Goal: Task Accomplishment & Management: Manage account settings

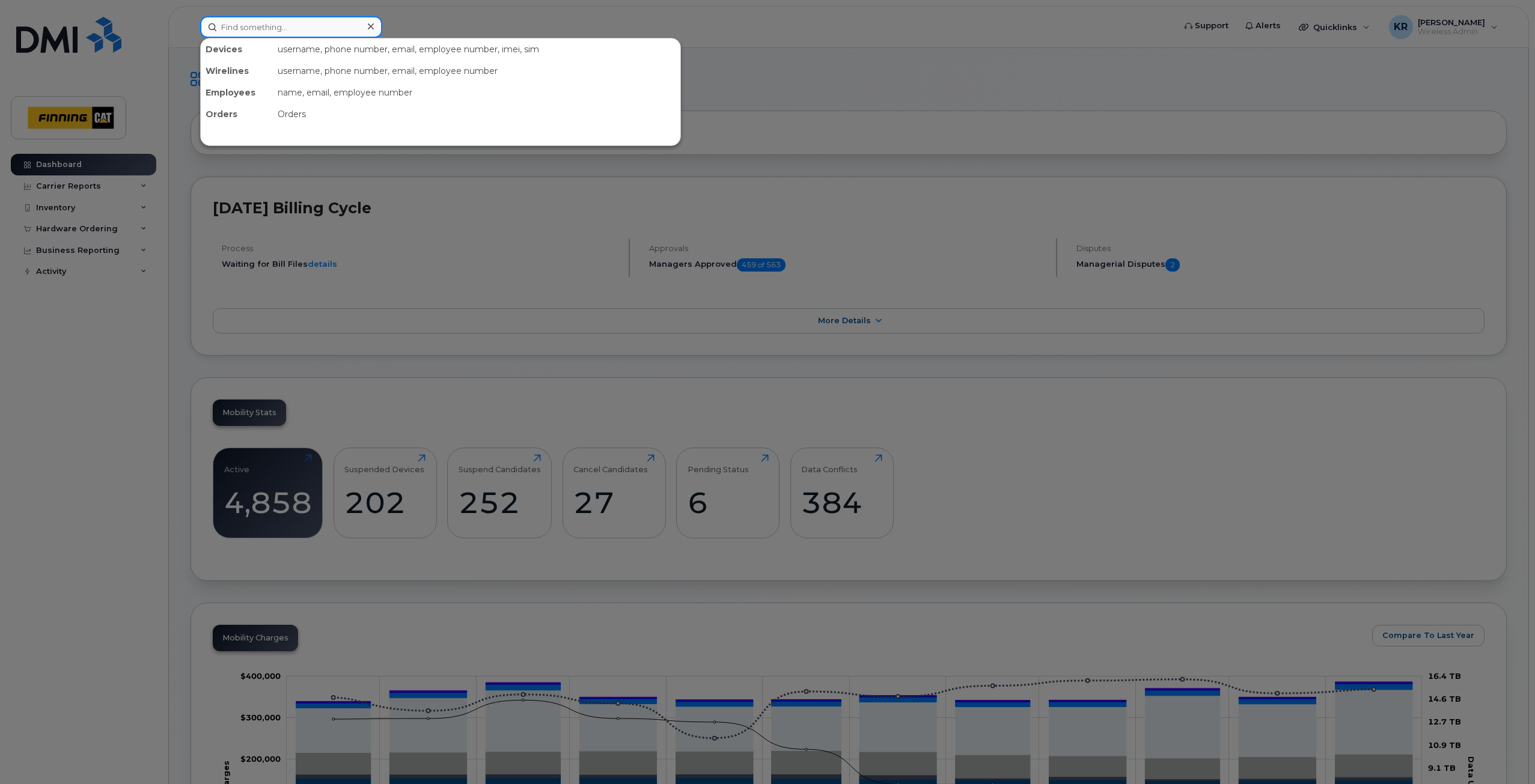
click at [249, 27] on input at bounding box center [291, 27] width 182 height 22
type input "amy reid"
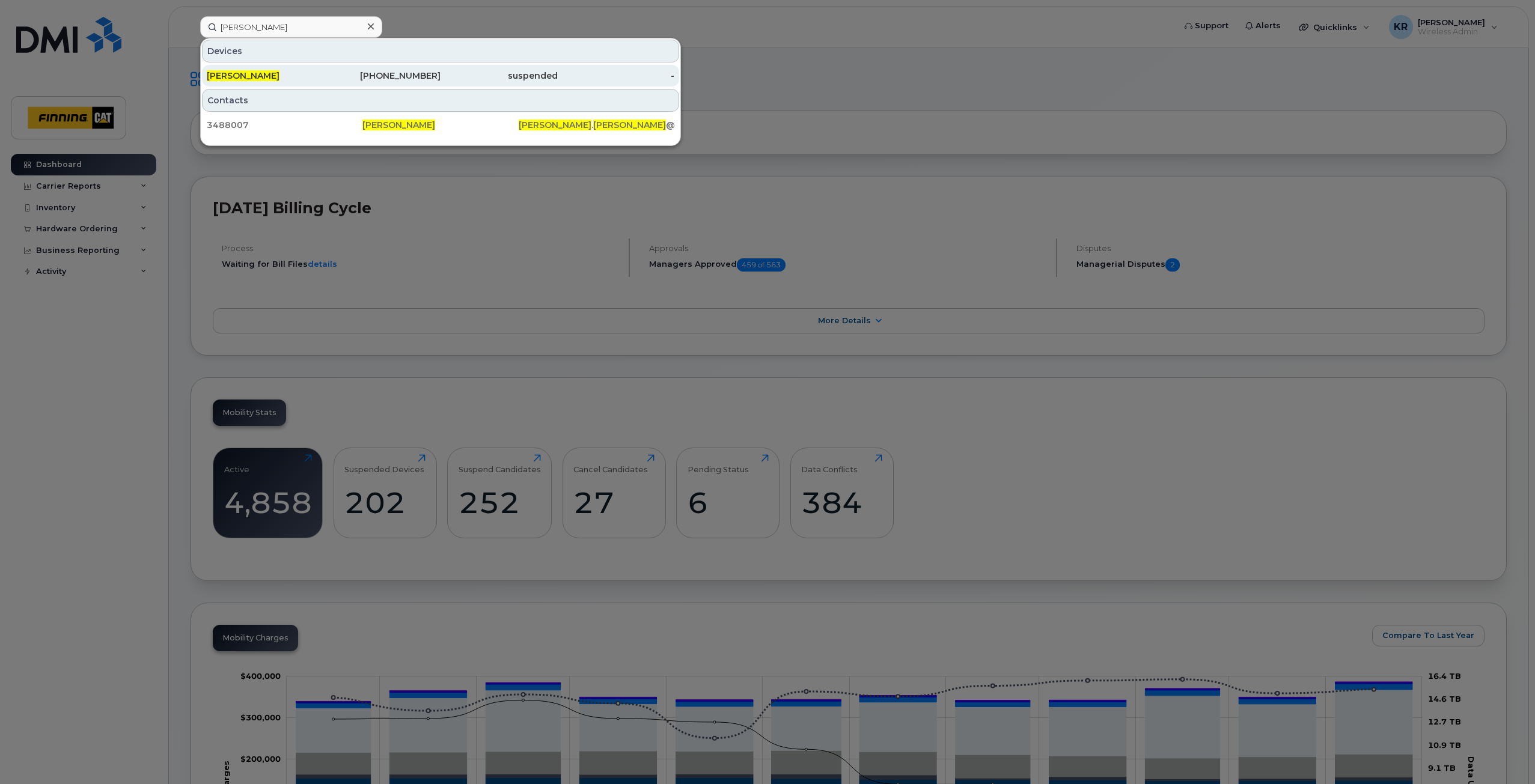
click at [390, 80] on div "825-973-2472" at bounding box center [382, 75] width 117 height 12
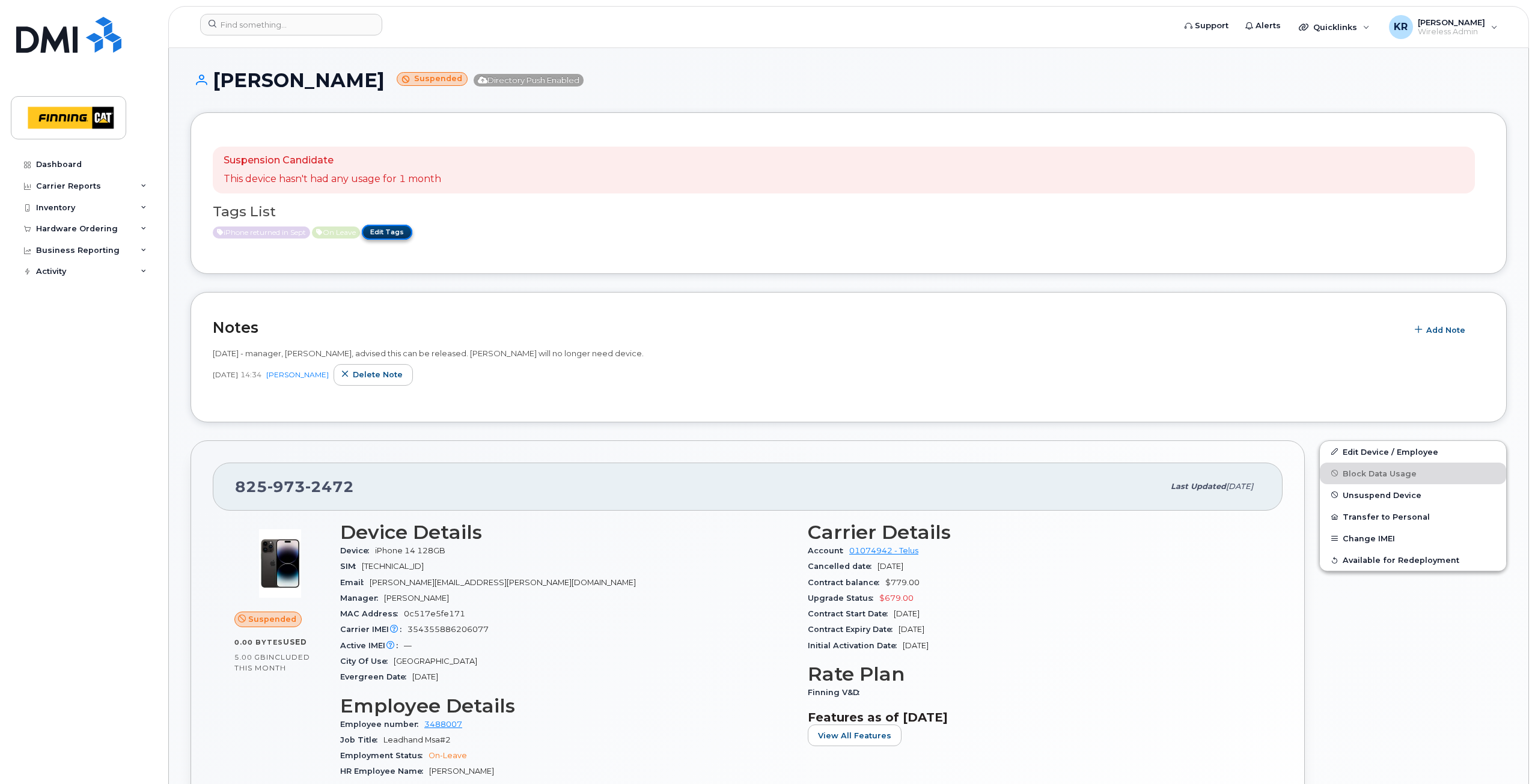
click at [396, 226] on link "Edit Tags" at bounding box center [387, 232] width 50 height 15
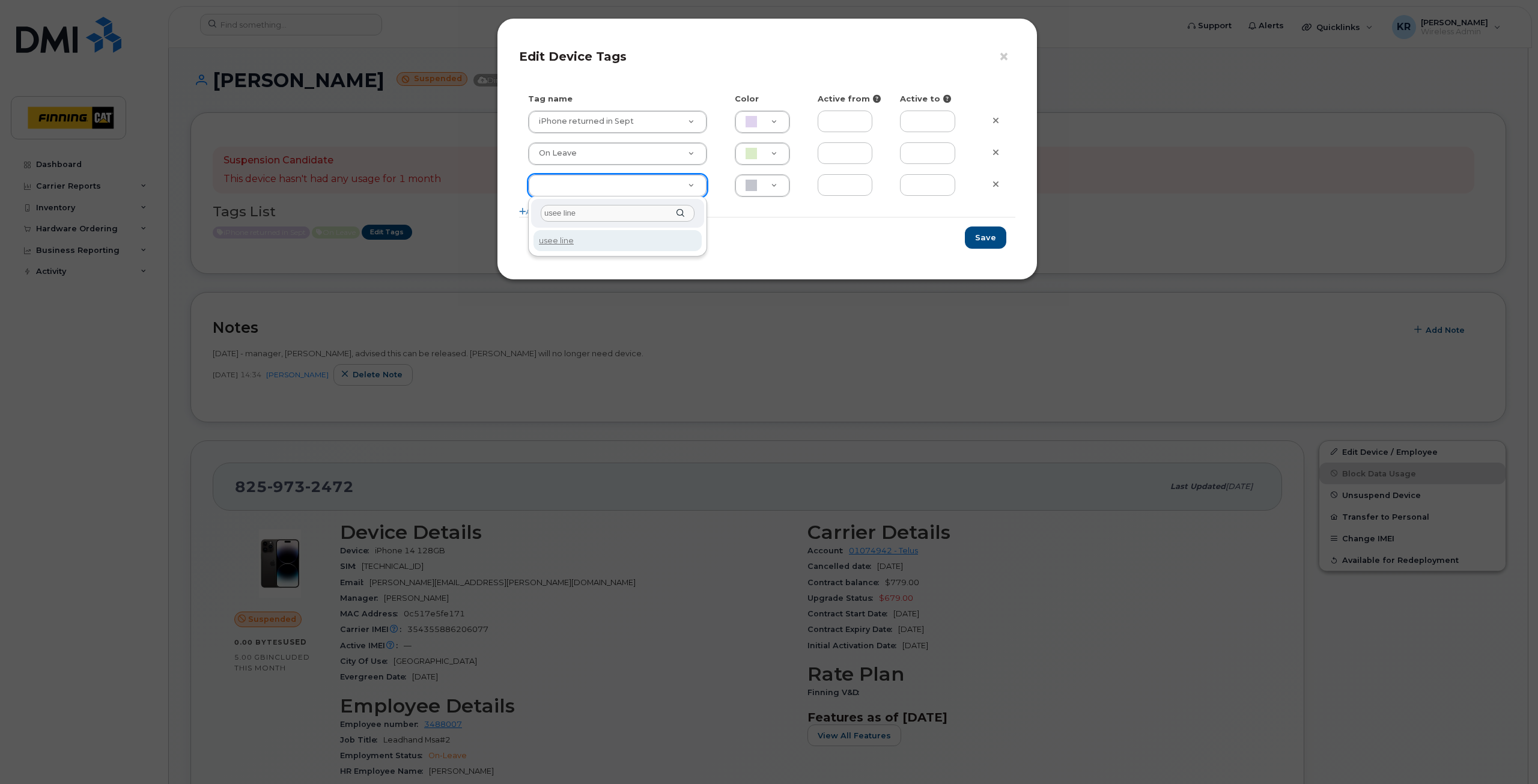
click at [560, 216] on input "usee line" at bounding box center [618, 214] width 154 height 17
type input "use line"
type input "Use Line for New Hire"
type input "DAECC8"
click at [986, 234] on button "Save" at bounding box center [986, 238] width 42 height 22
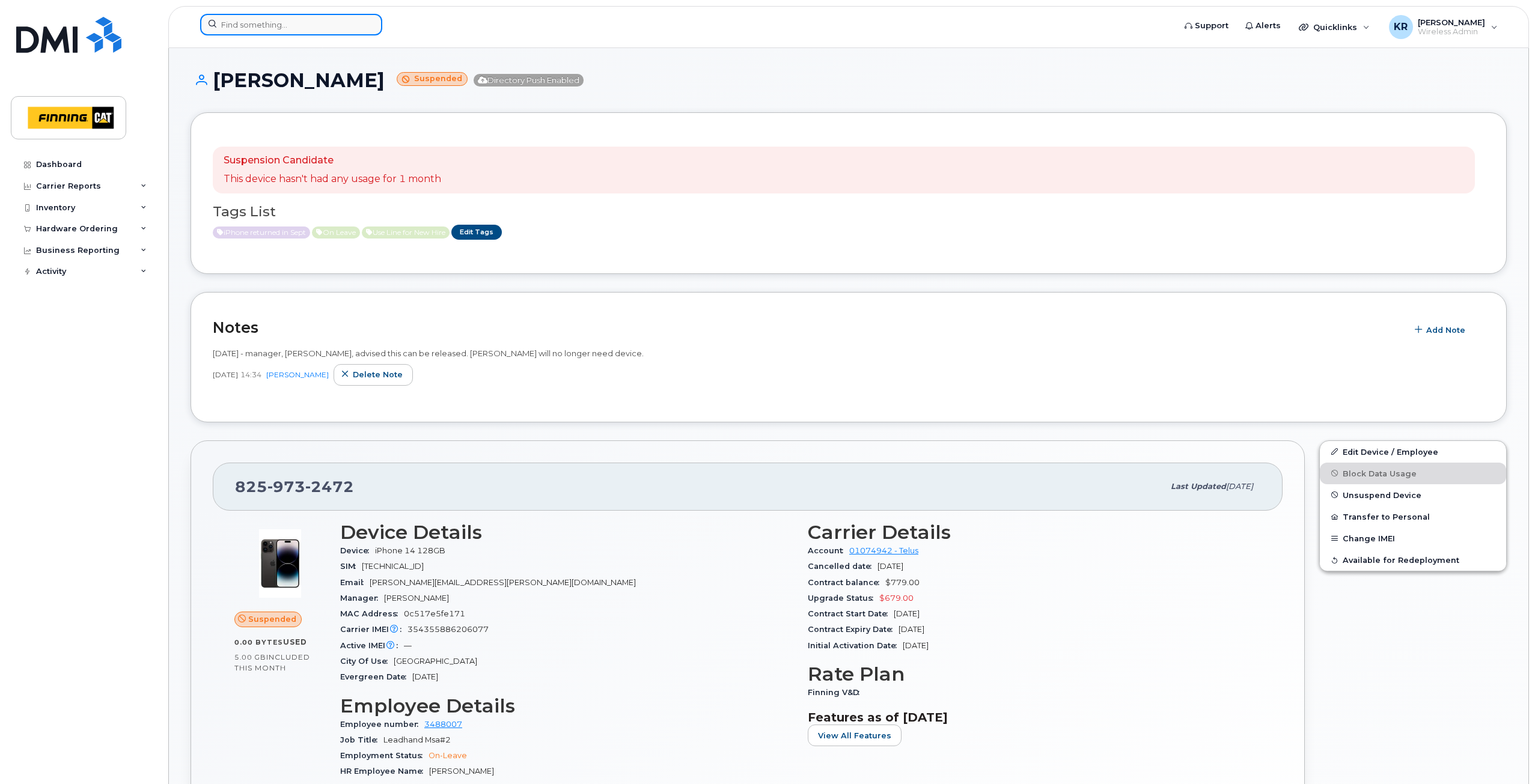
click at [224, 29] on input at bounding box center [291, 24] width 182 height 22
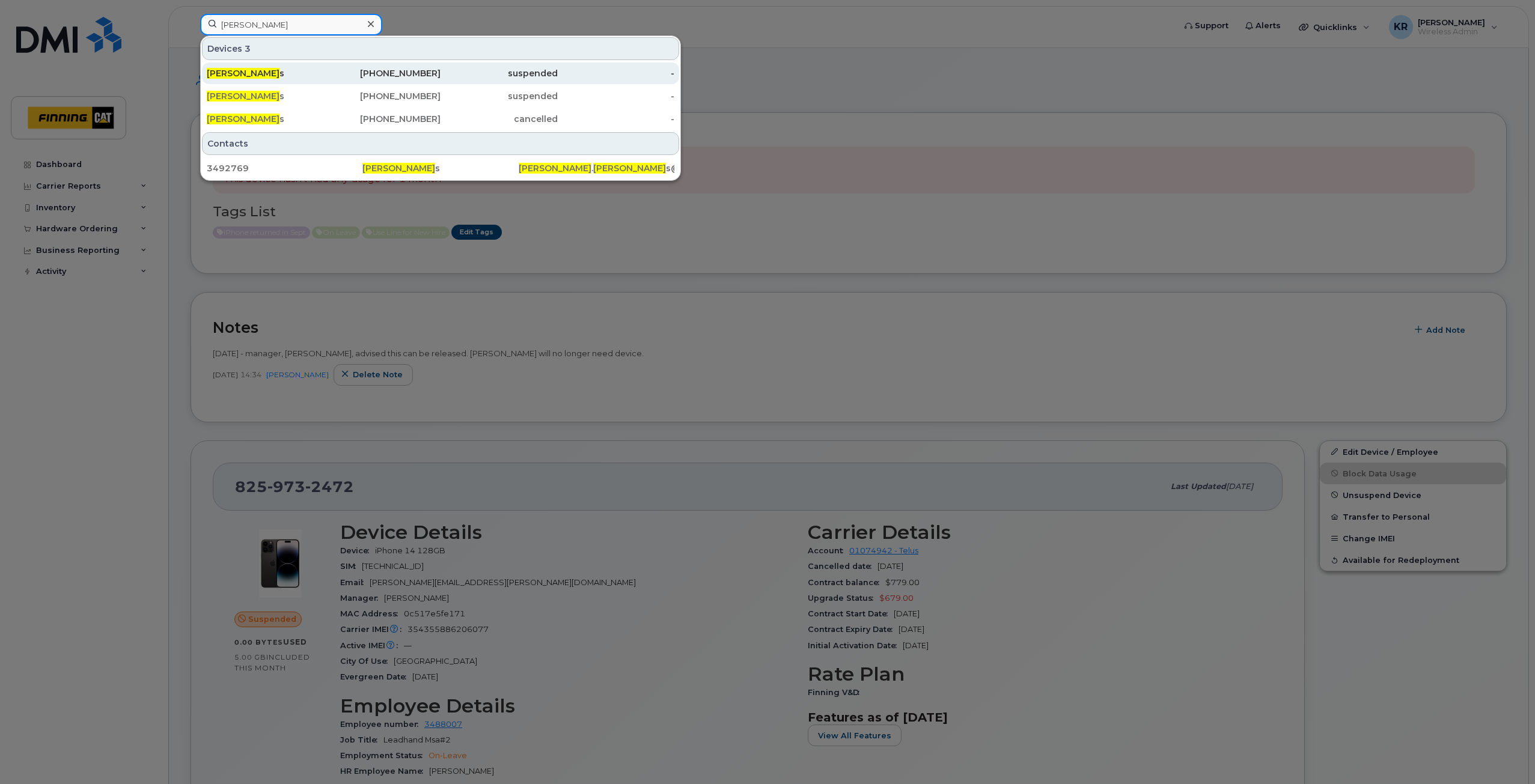
type input "timothy starke"
click at [410, 75] on div "587-643-6809" at bounding box center [382, 73] width 117 height 12
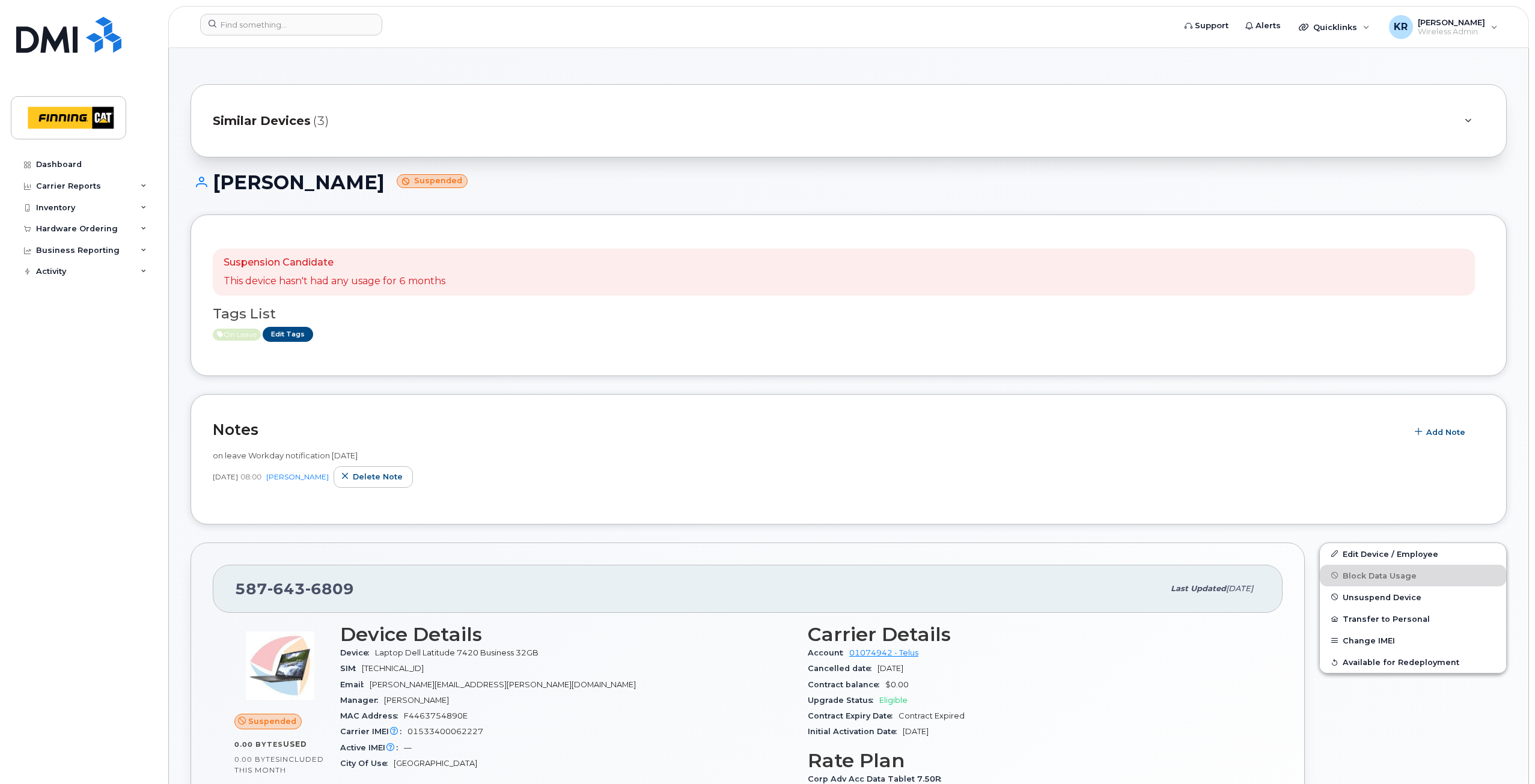
click at [229, 119] on span "Similar Devices" at bounding box center [262, 121] width 98 height 17
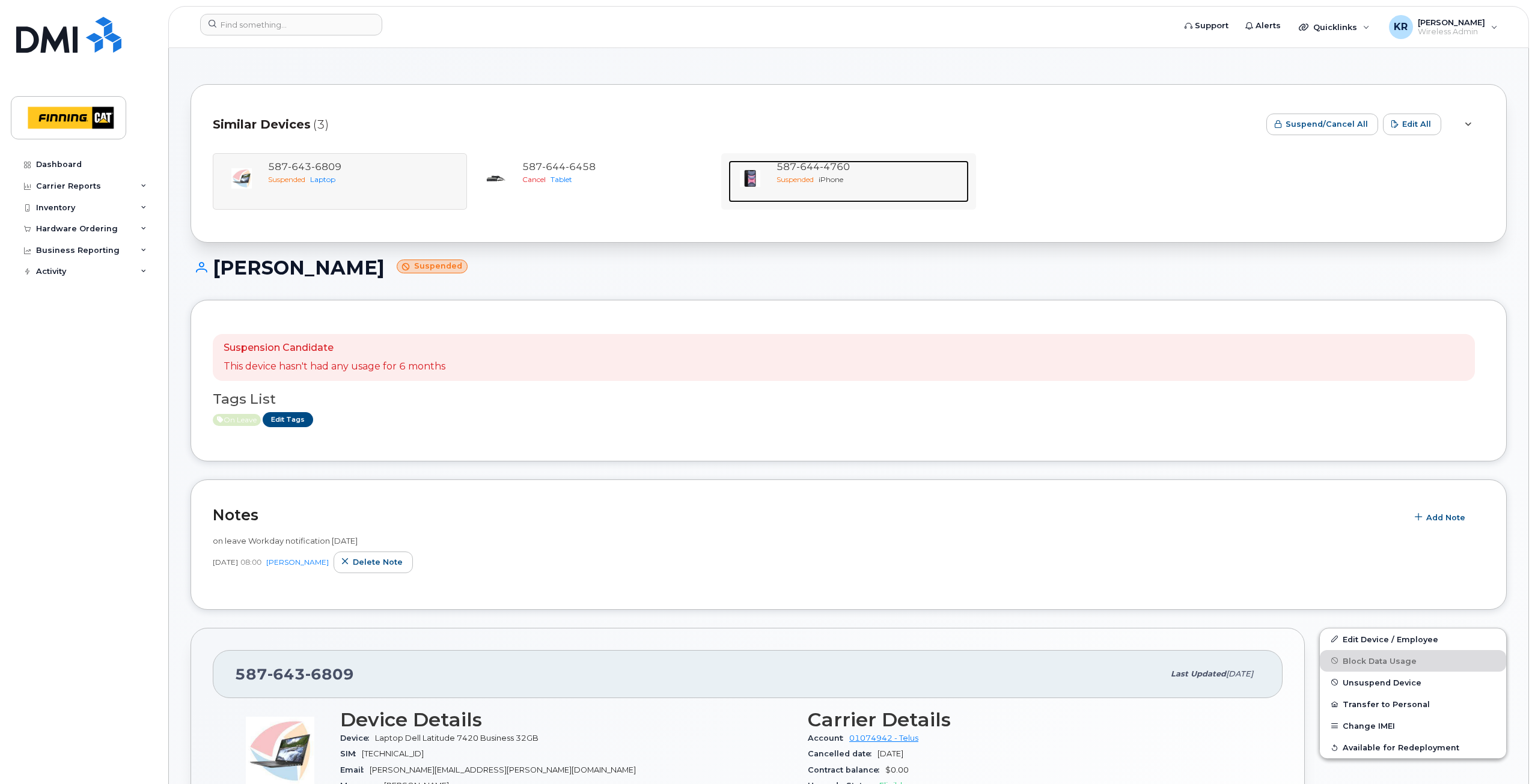
click at [838, 166] on span "4760" at bounding box center [835, 166] width 30 height 11
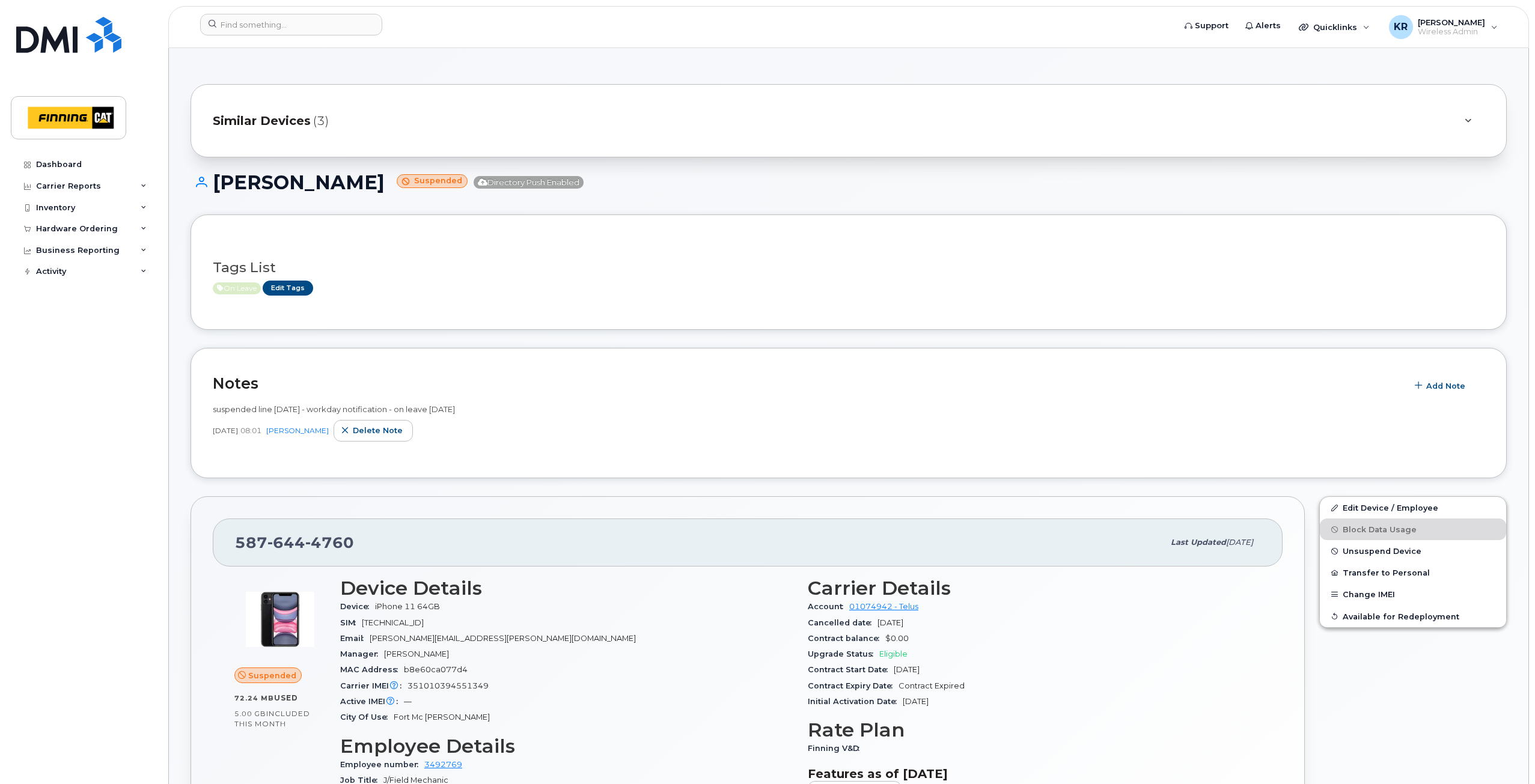
click at [263, 117] on span "Similar Devices" at bounding box center [262, 121] width 98 height 17
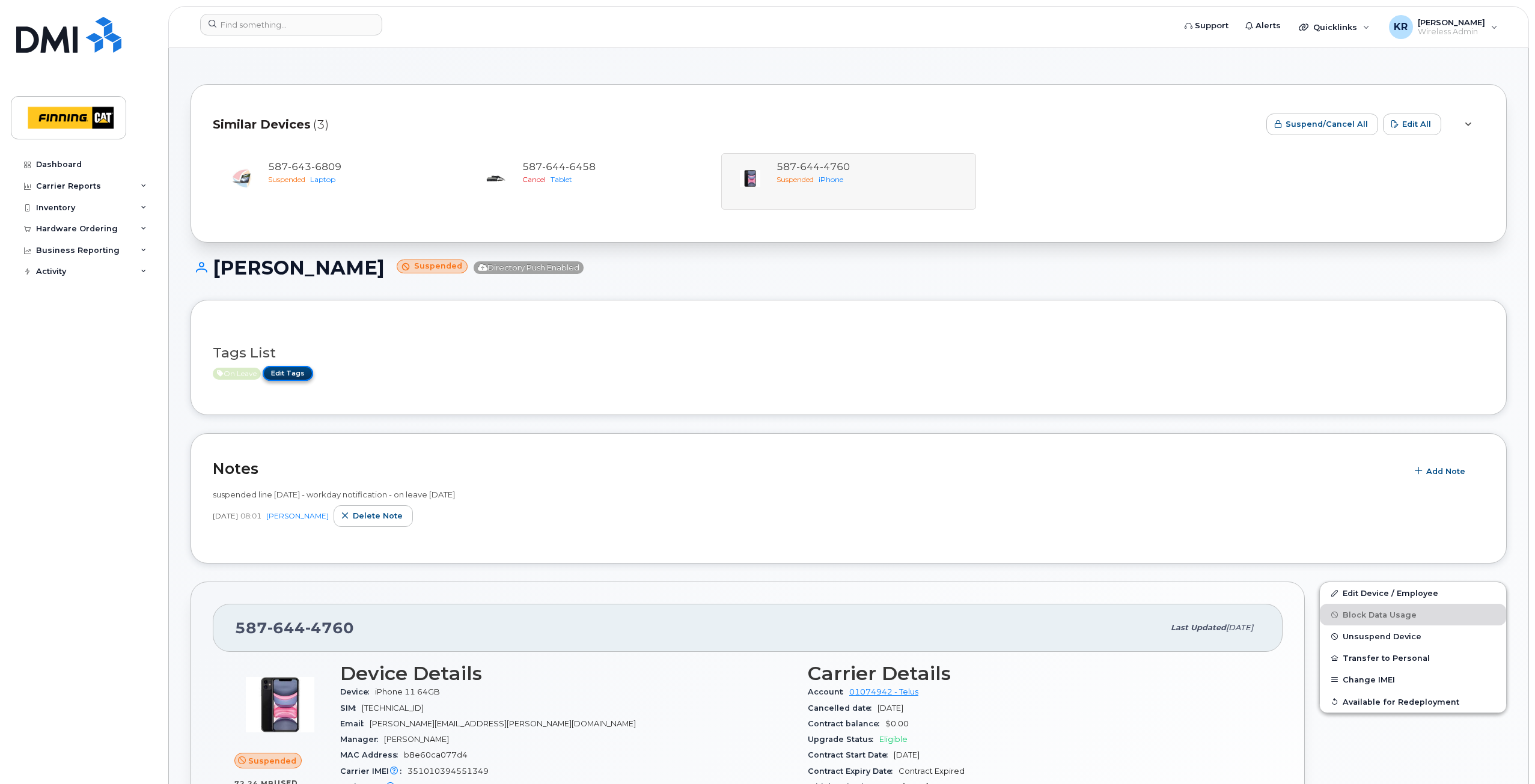
click at [287, 369] on link "Edit Tags" at bounding box center [288, 373] width 50 height 15
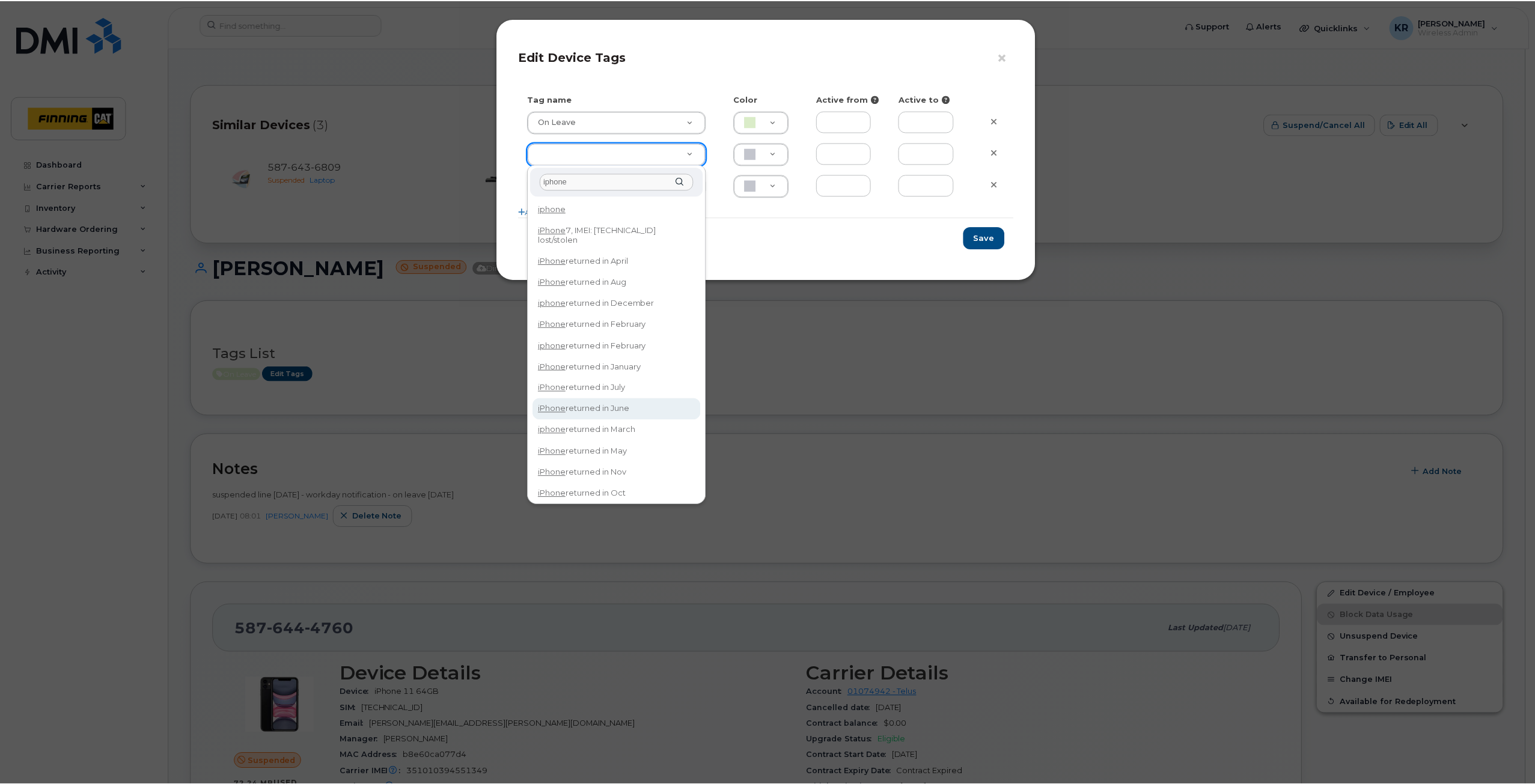
scroll to position [26, 0]
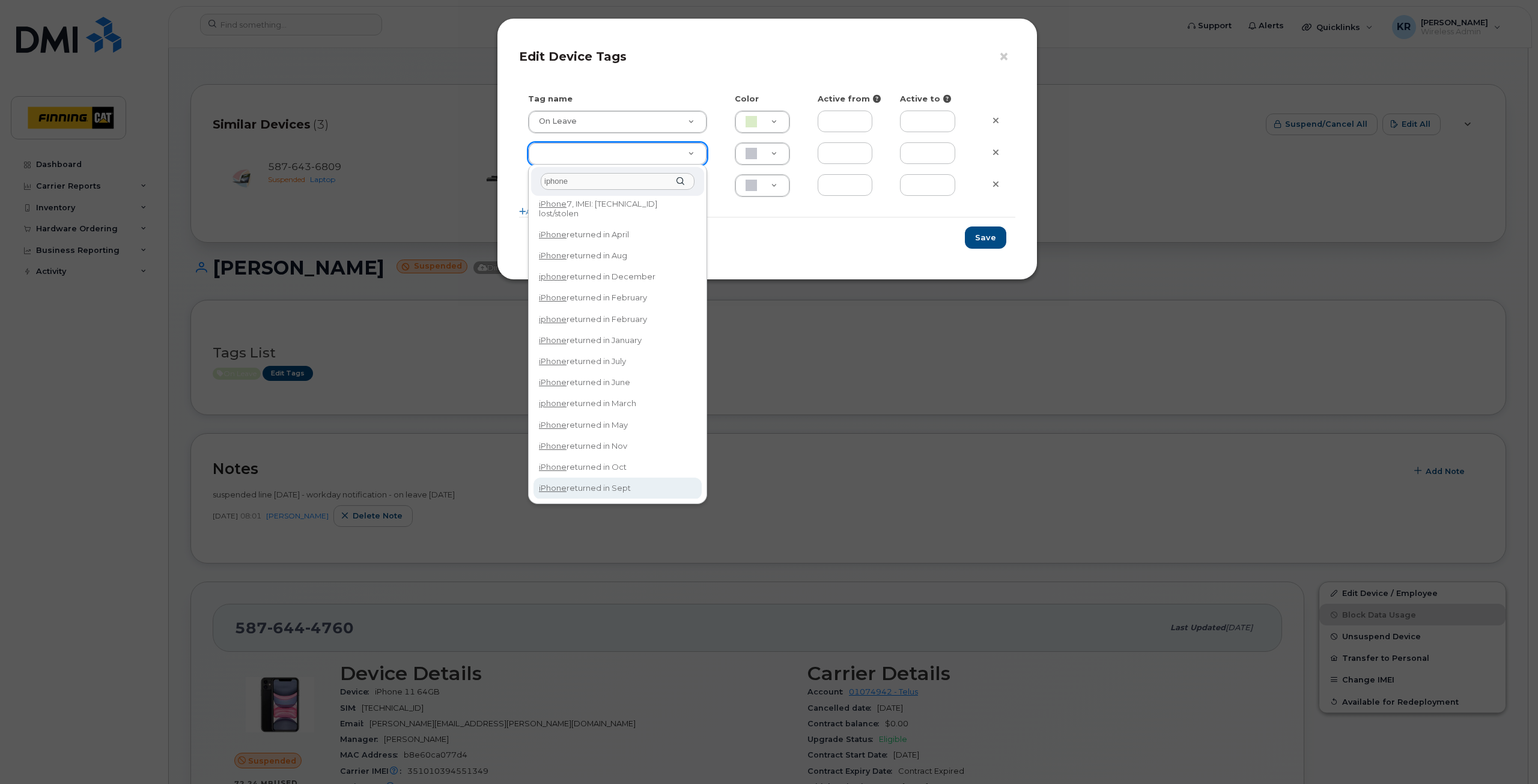
type input "iphone"
type input "iPhone returned in Sept"
type input "DFD3EE"
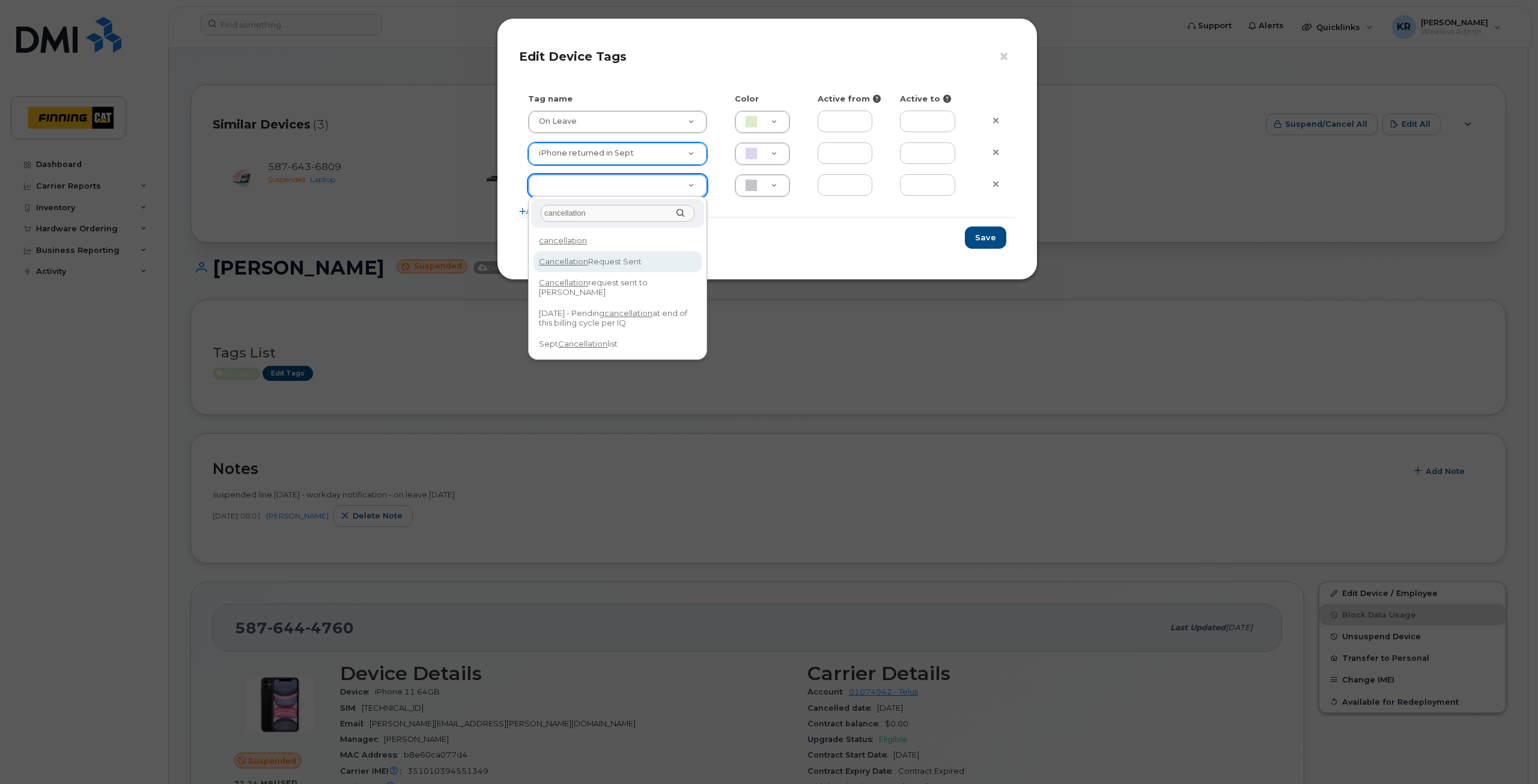
type input "cancellation"
type input "Cancellation Request Sent"
type input "FDDCC5"
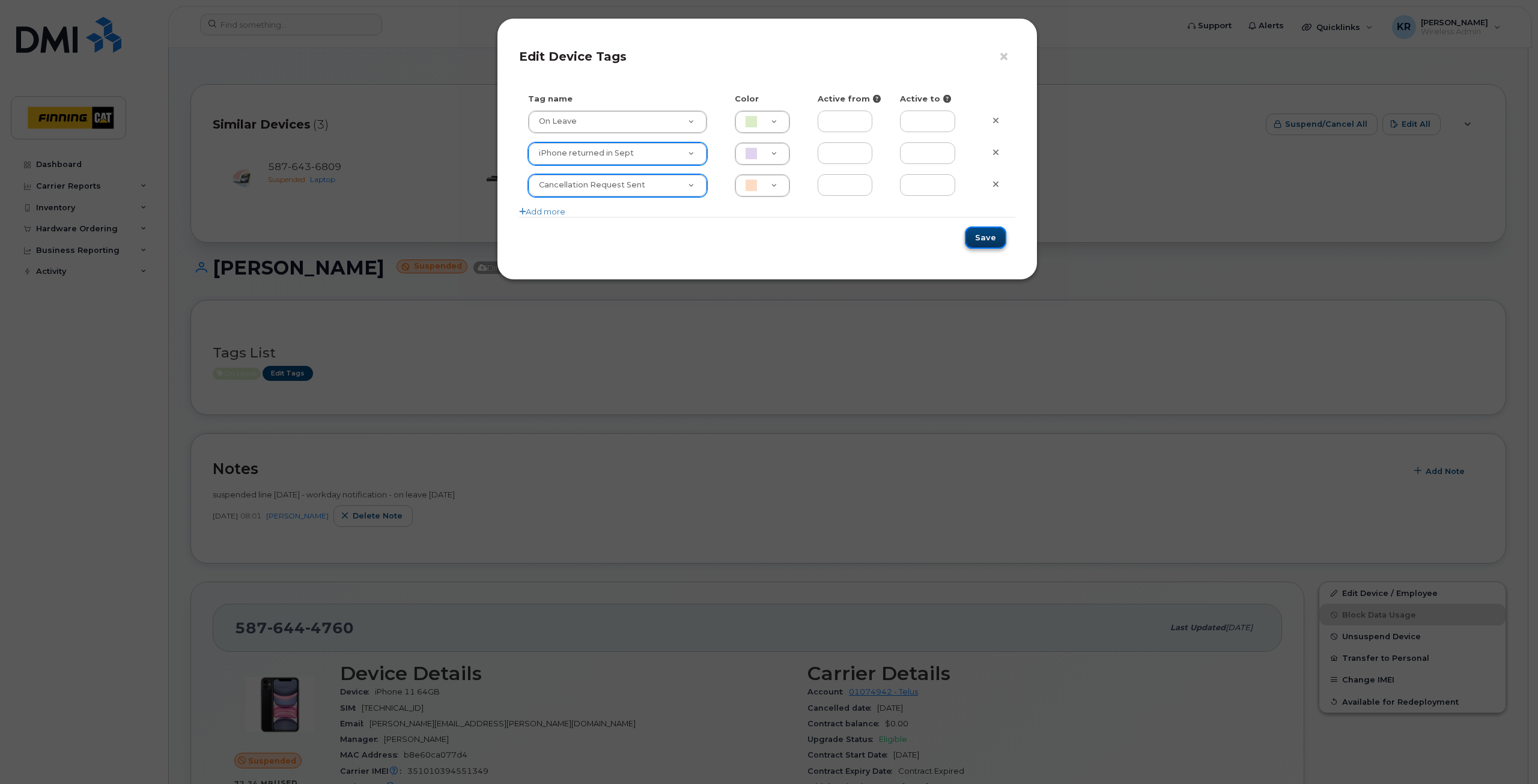
click at [990, 238] on button "Save" at bounding box center [986, 238] width 42 height 22
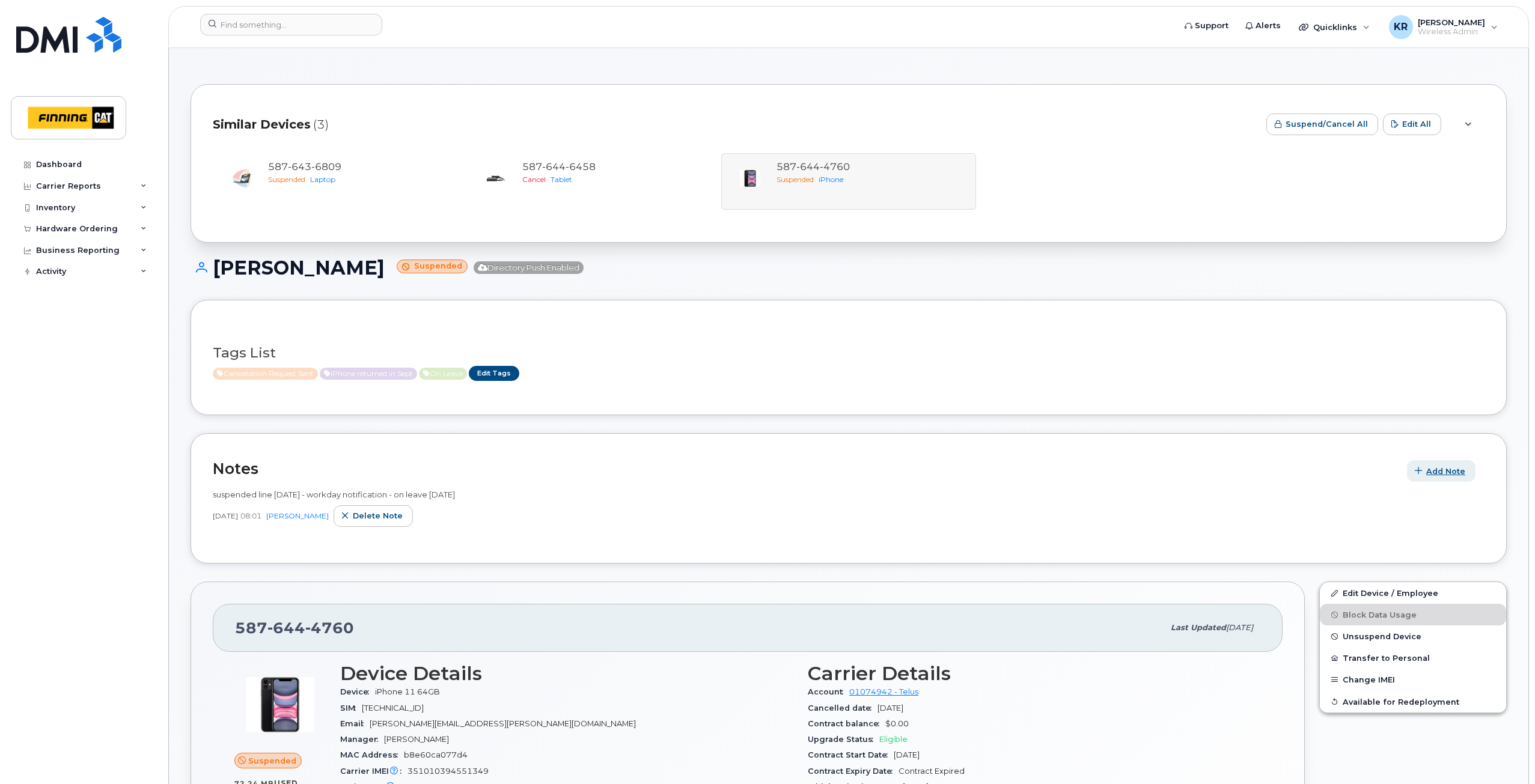
click at [1424, 467] on span "button" at bounding box center [1418, 471] width 11 height 11
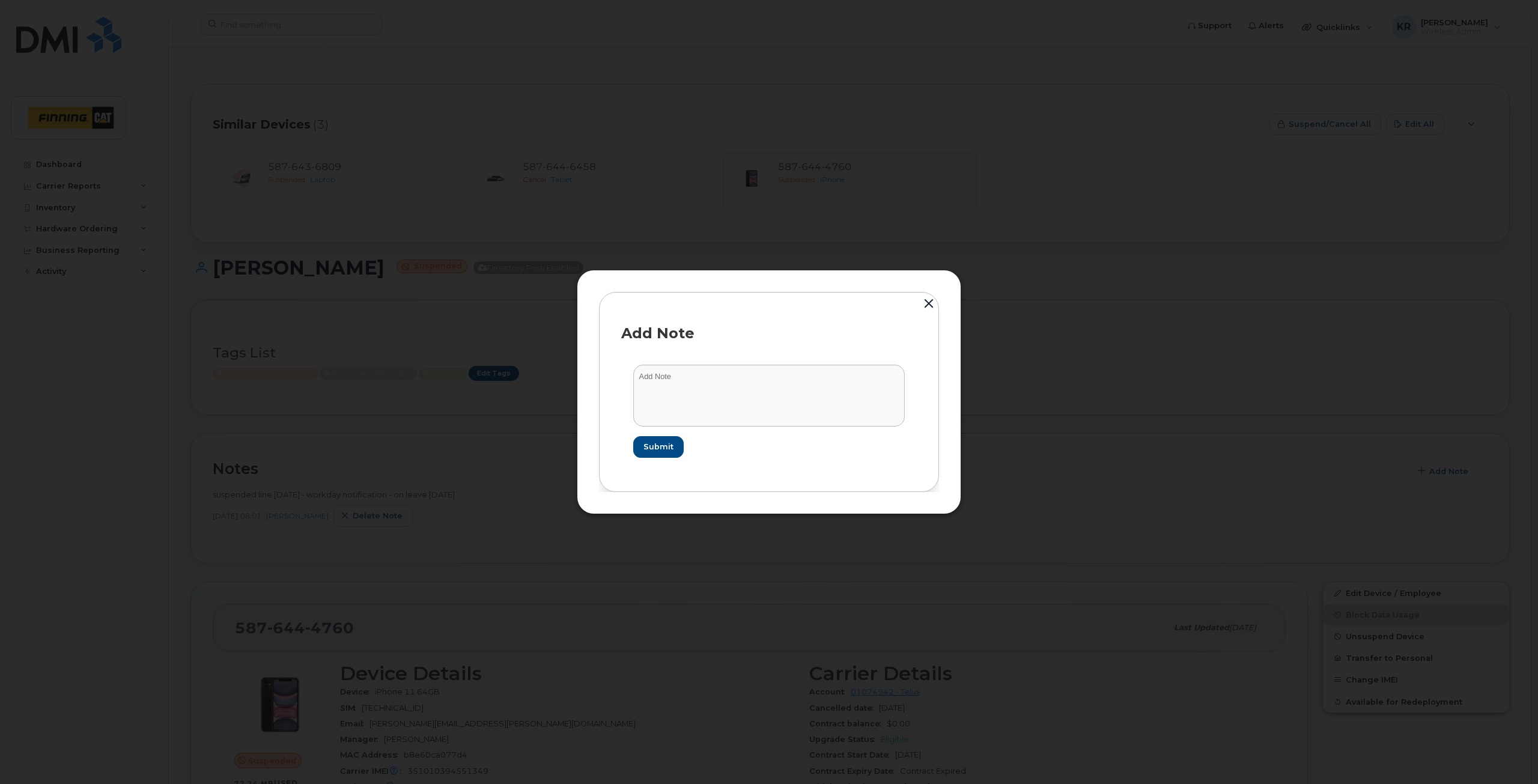
click at [932, 305] on button "button" at bounding box center [928, 304] width 18 height 27
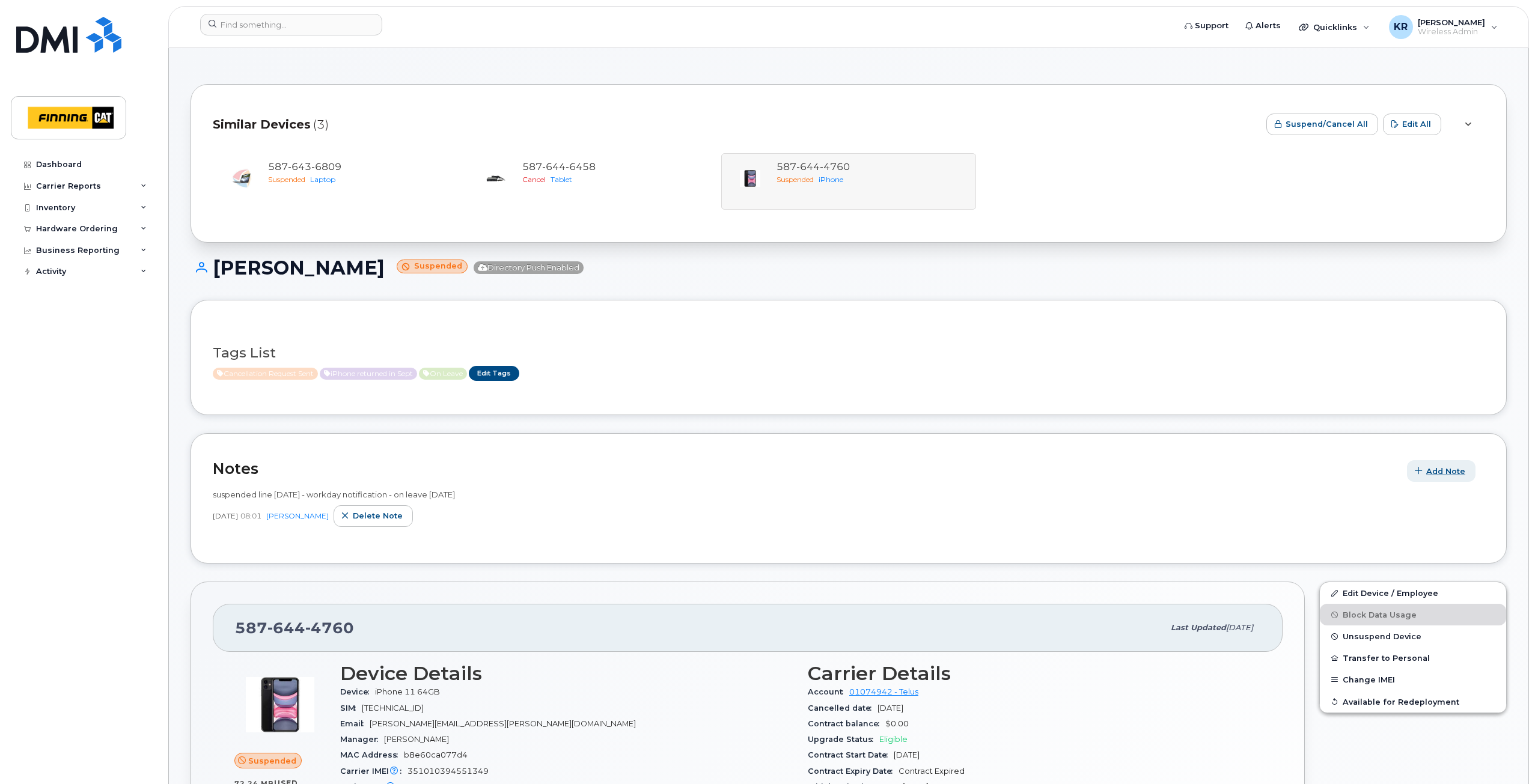
click at [1433, 465] on span "Add Note" at bounding box center [1446, 471] width 39 height 11
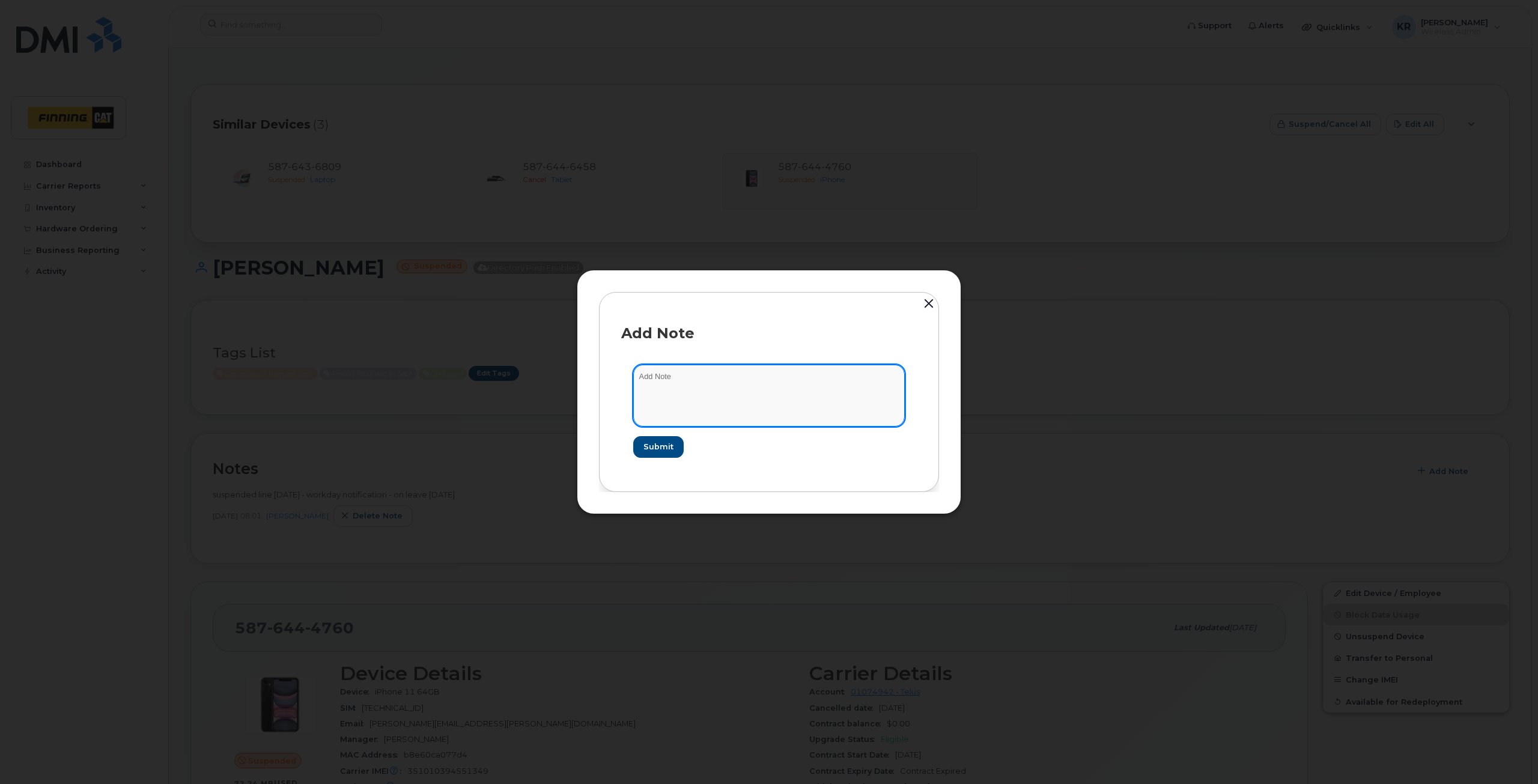
click at [703, 382] on textarea at bounding box center [769, 395] width 272 height 62
type textarea "as per confirmation from manager, Trevor Clark, line can be released Cancellati…"
click at [671, 444] on span "Submit" at bounding box center [658, 447] width 30 height 11
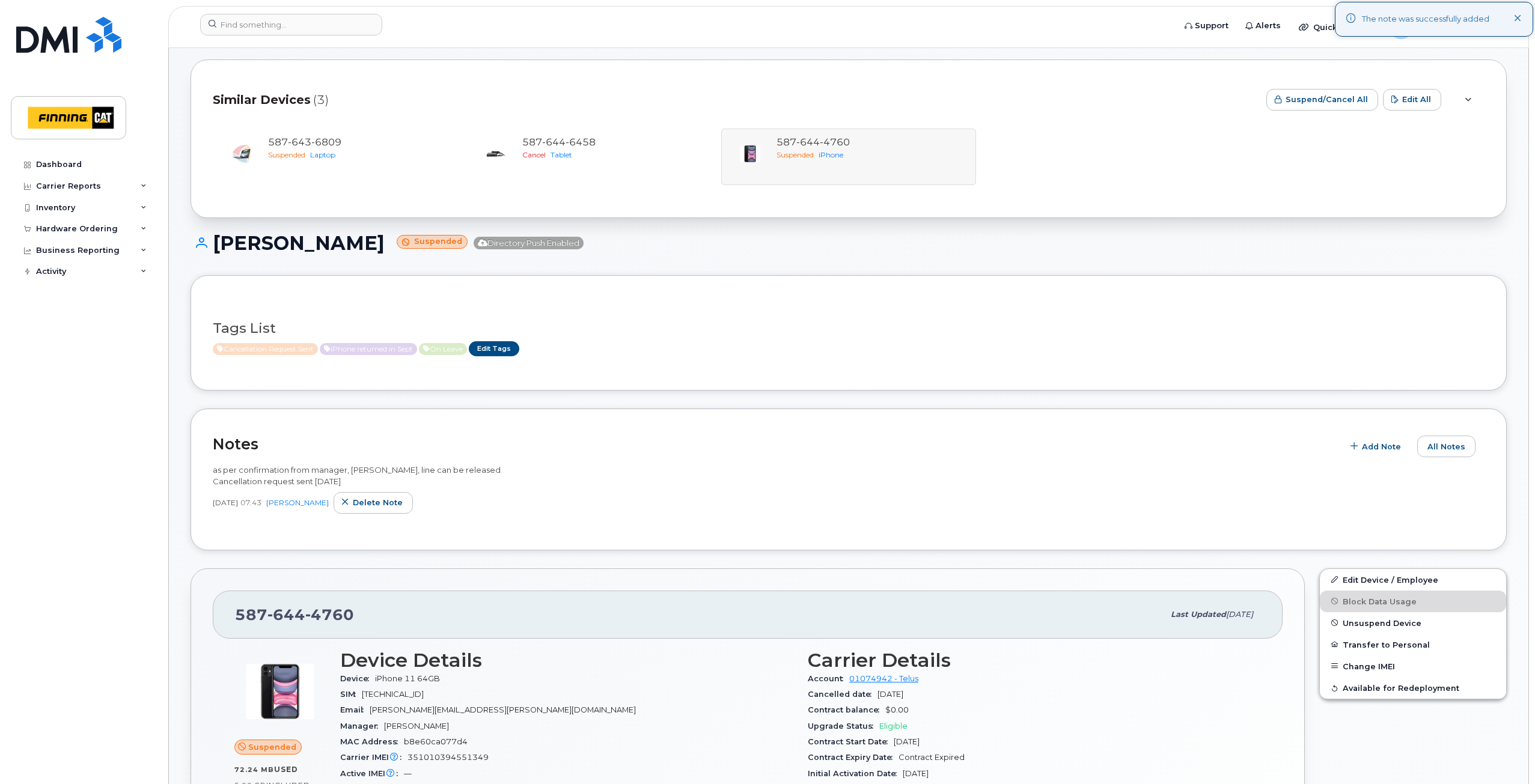
scroll to position [0, 0]
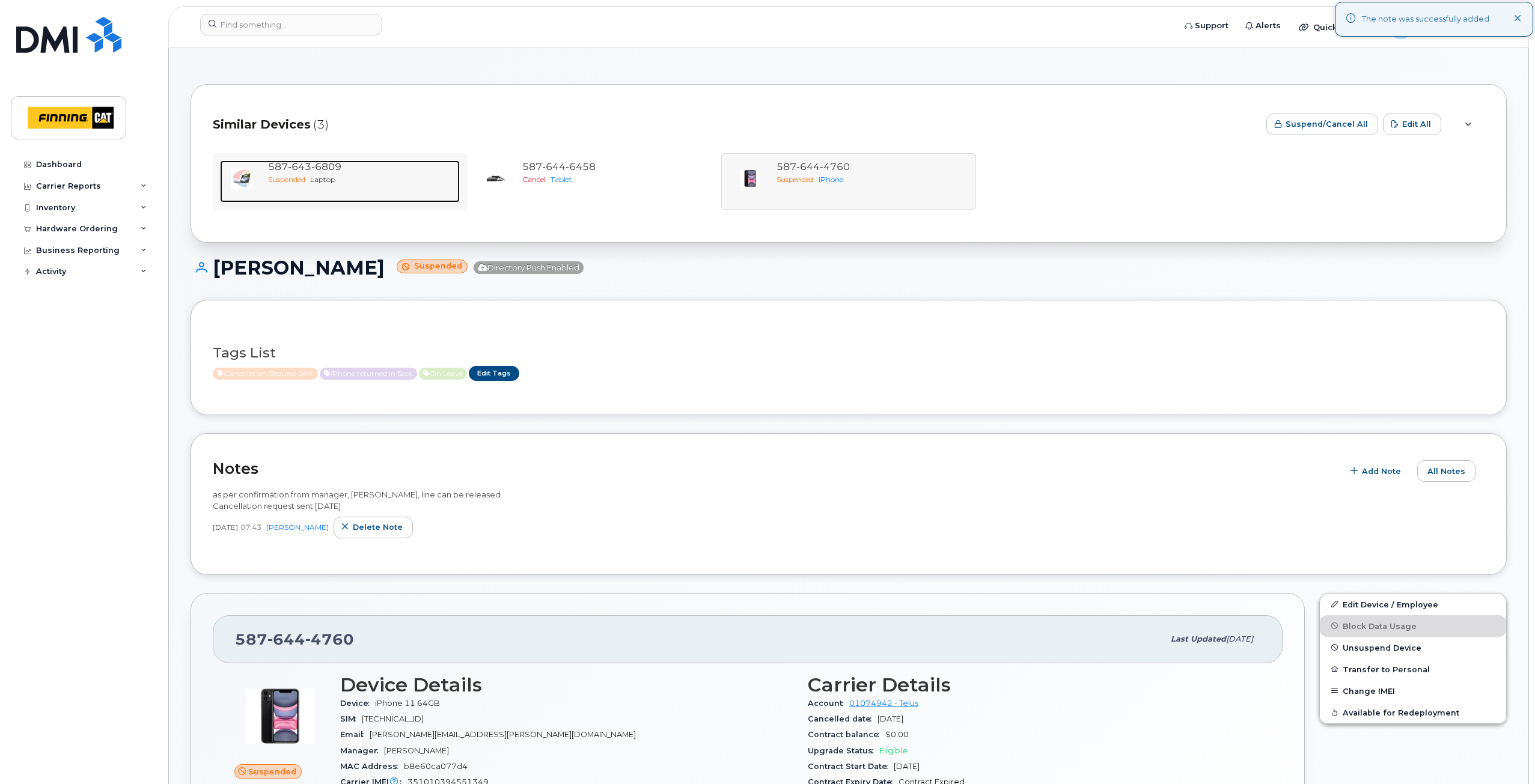
click at [296, 175] on span "Suspended" at bounding box center [286, 179] width 37 height 9
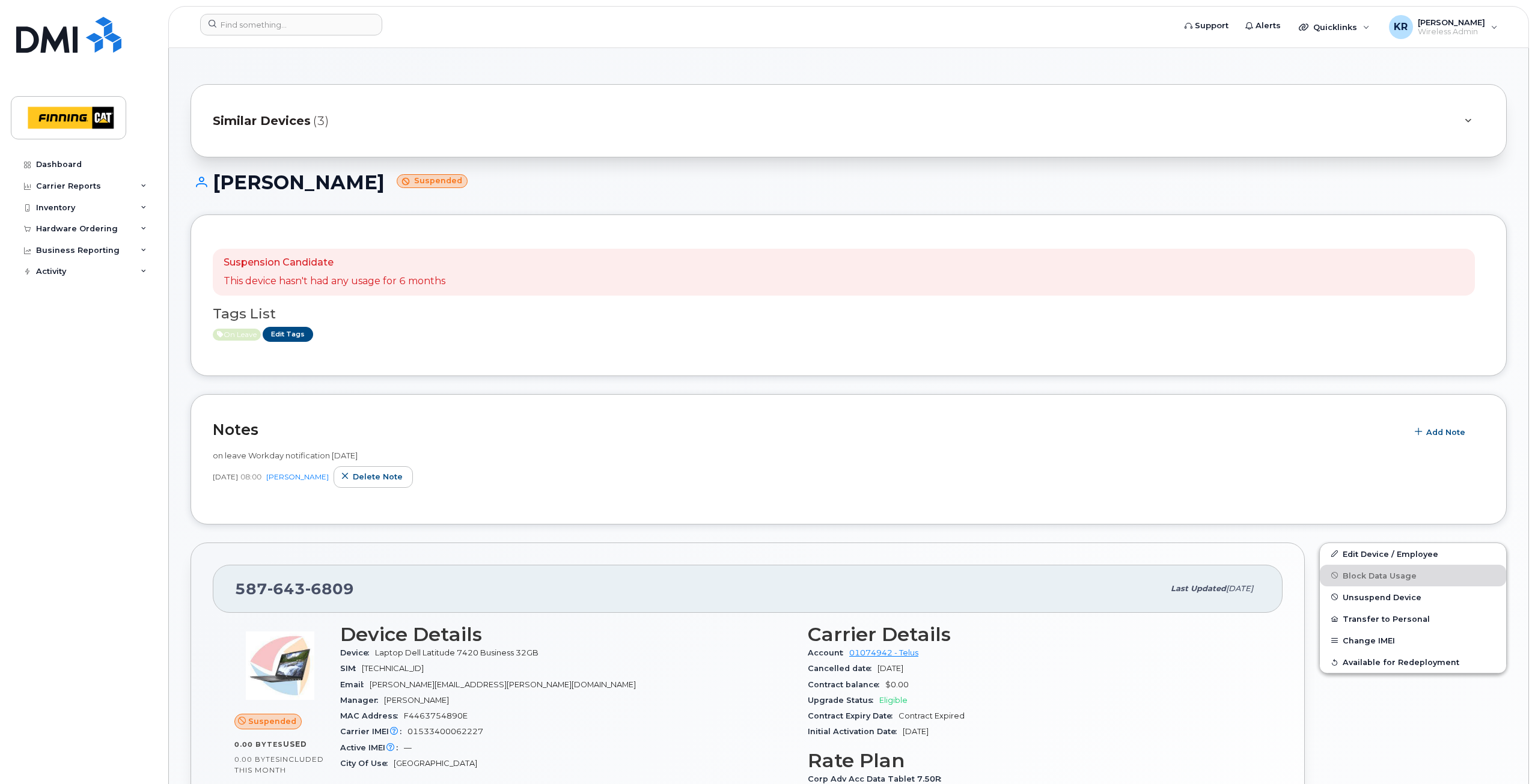
click at [298, 116] on span "Similar Devices" at bounding box center [262, 121] width 98 height 17
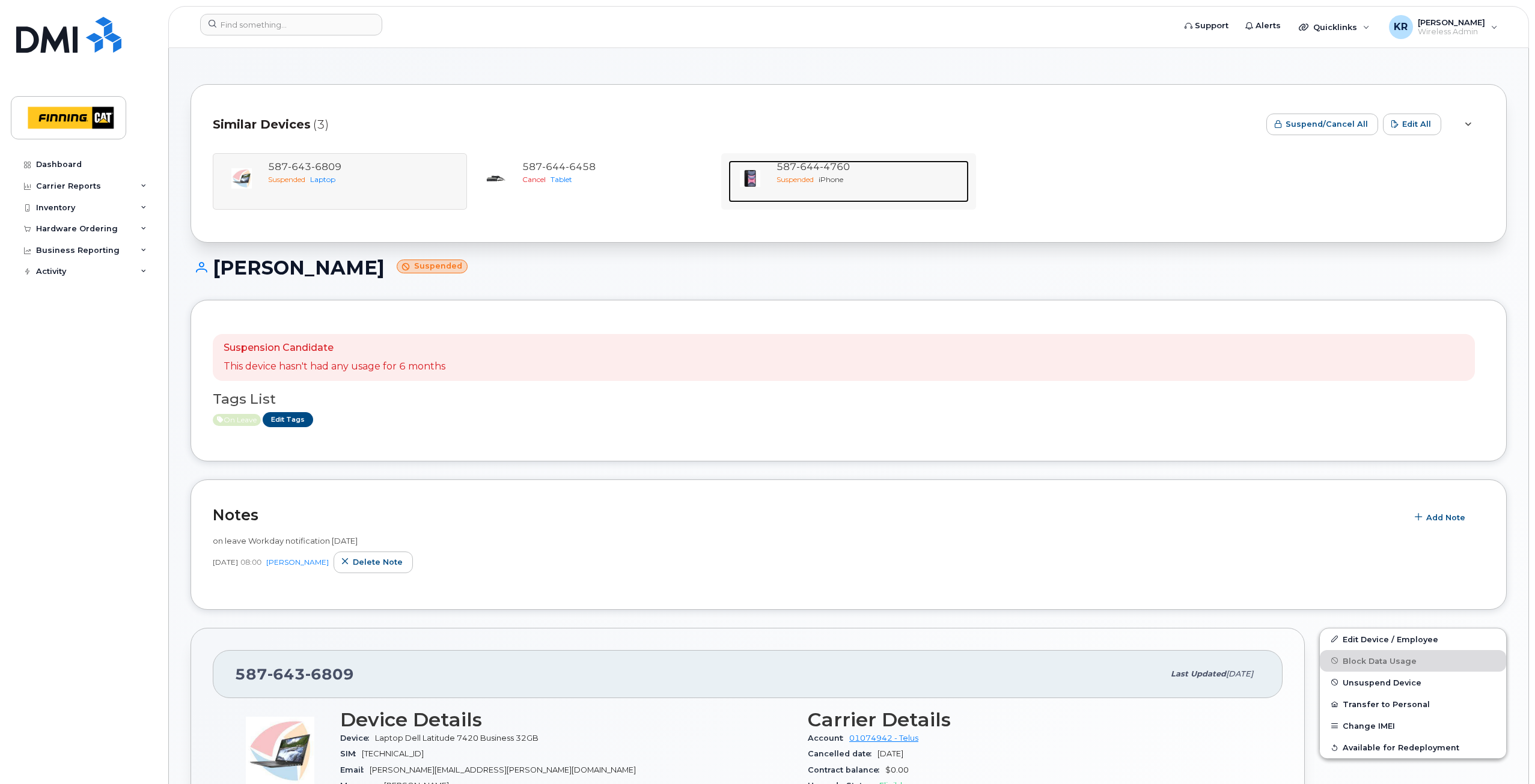
click at [858, 165] on div "587 644 4760" at bounding box center [869, 167] width 187 height 14
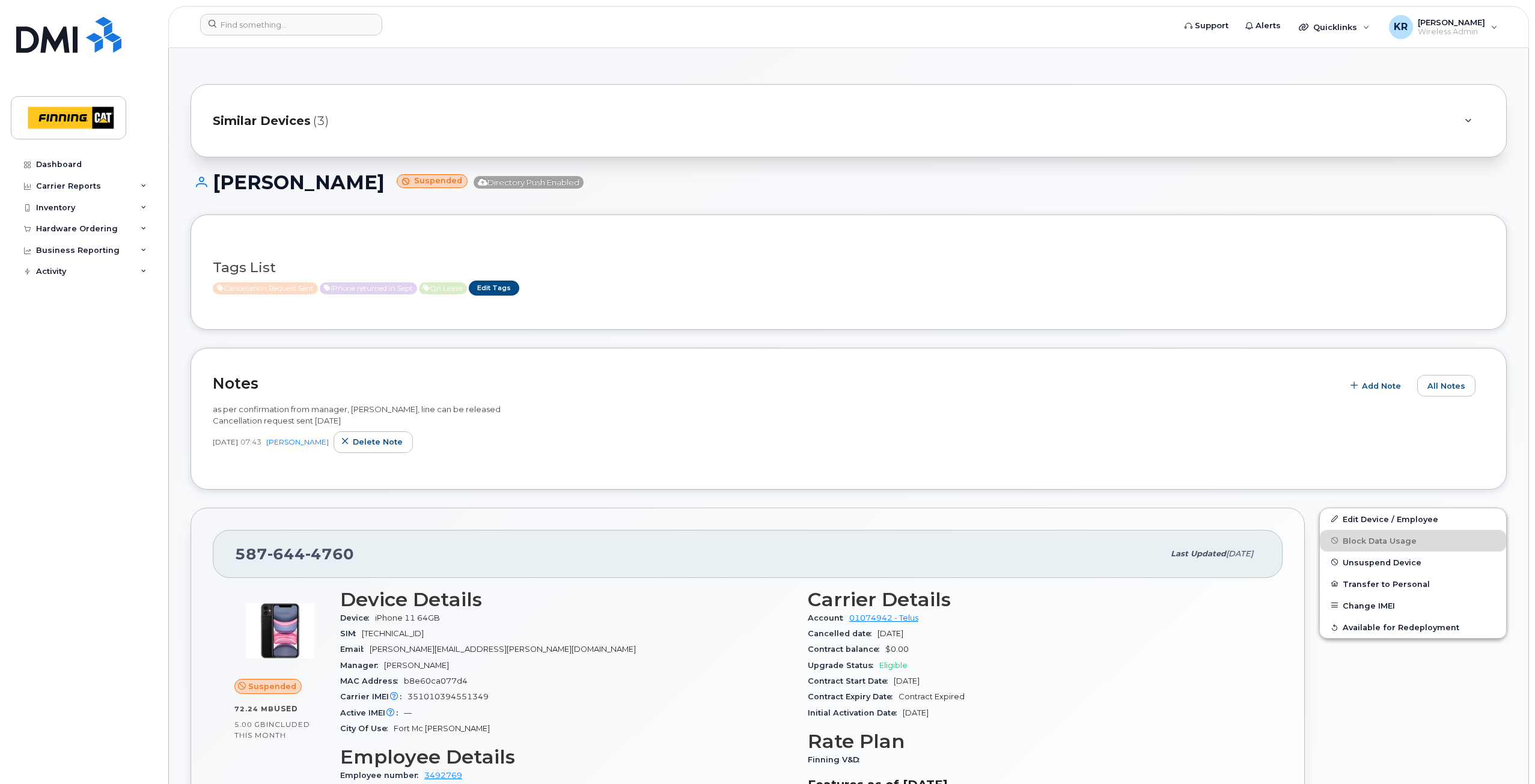
click at [227, 122] on span "Similar Devices" at bounding box center [262, 121] width 98 height 17
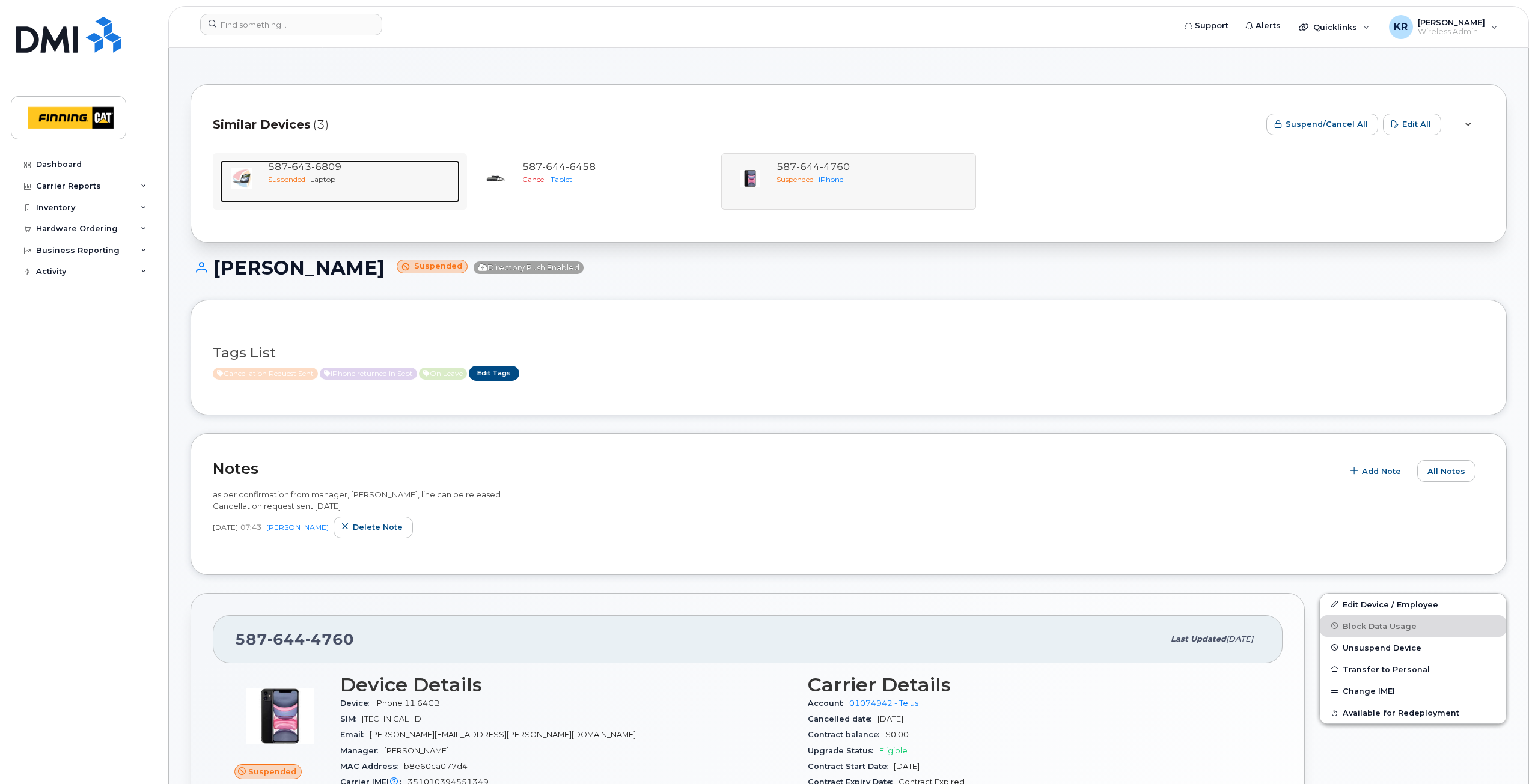
click at [305, 181] on span "Suspended" at bounding box center [286, 179] width 37 height 9
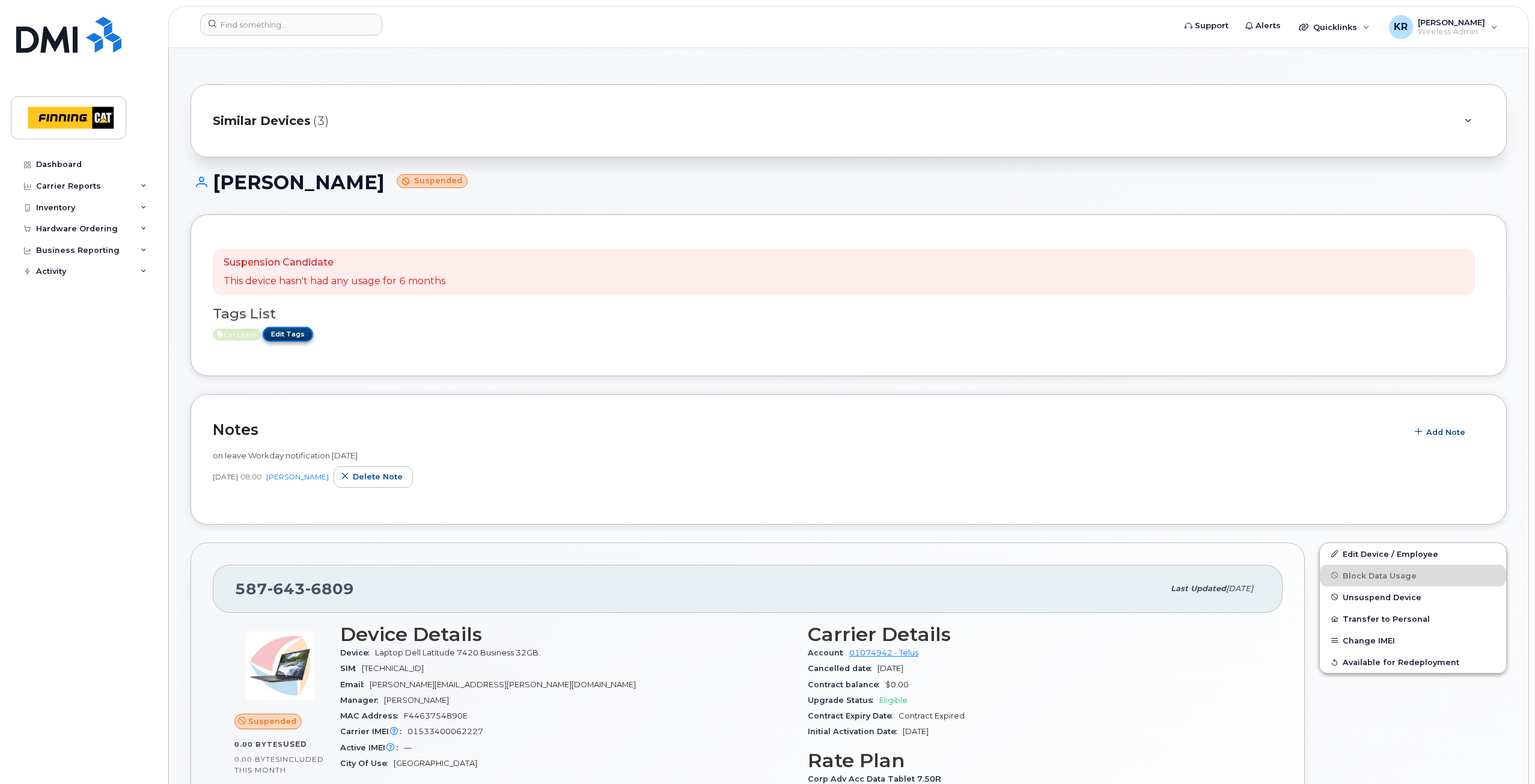
click at [280, 331] on link "Edit Tags" at bounding box center [288, 334] width 50 height 15
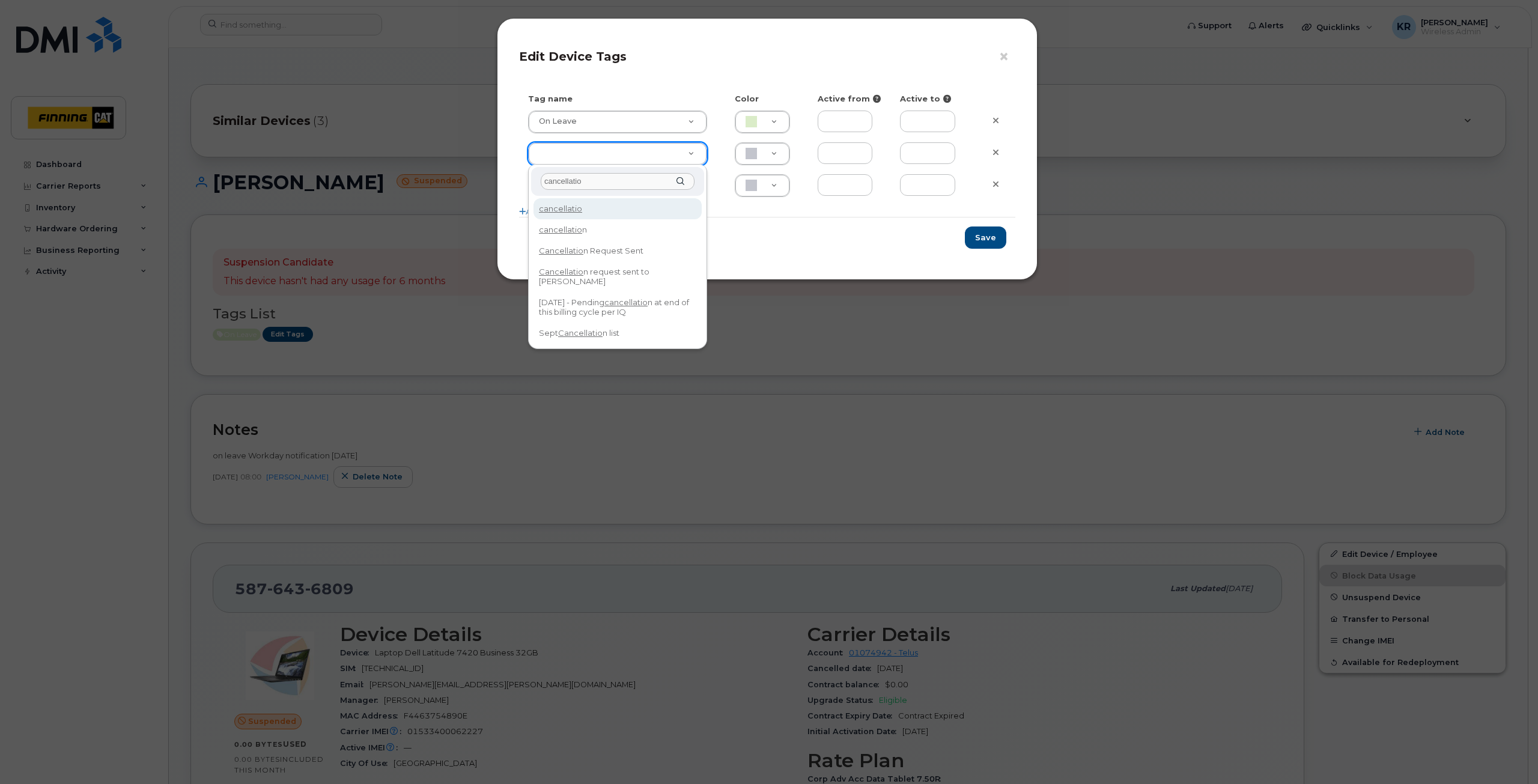
type input "cancellation"
type input "Cancellation Request Sent"
type input "FDDCC5"
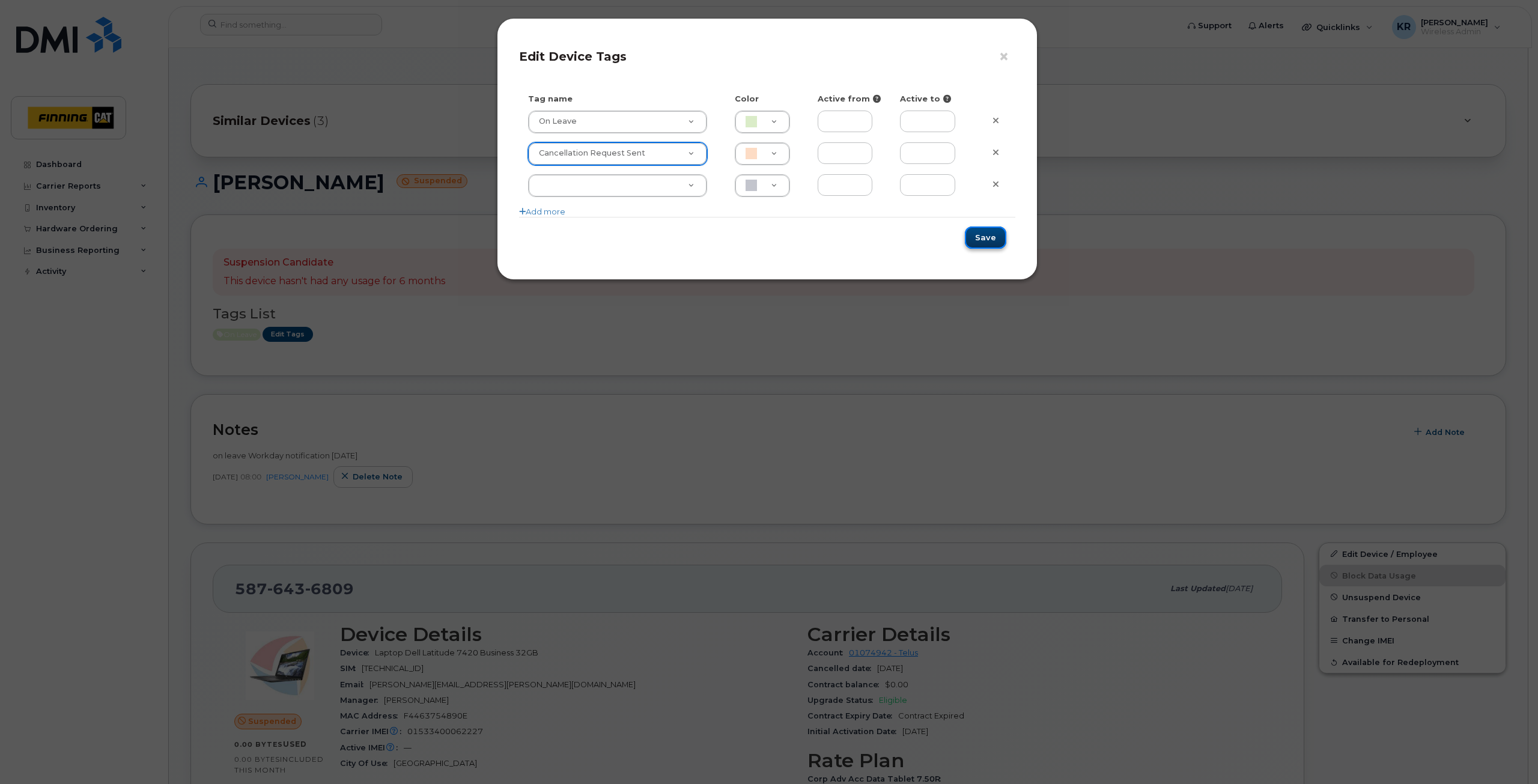
click at [986, 240] on button "Save" at bounding box center [986, 238] width 42 height 22
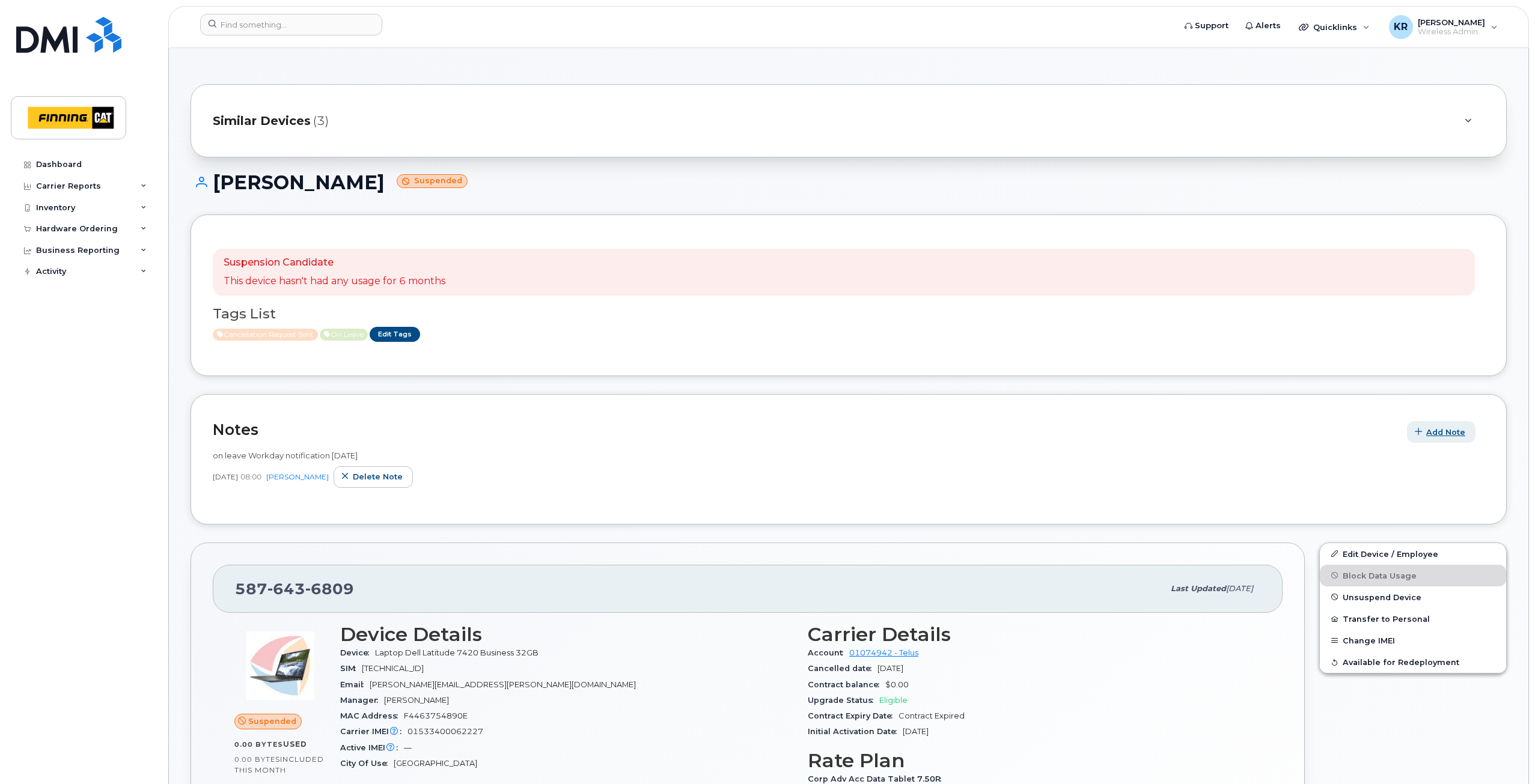
click at [1456, 439] on button "Add Note" at bounding box center [1441, 432] width 68 height 22
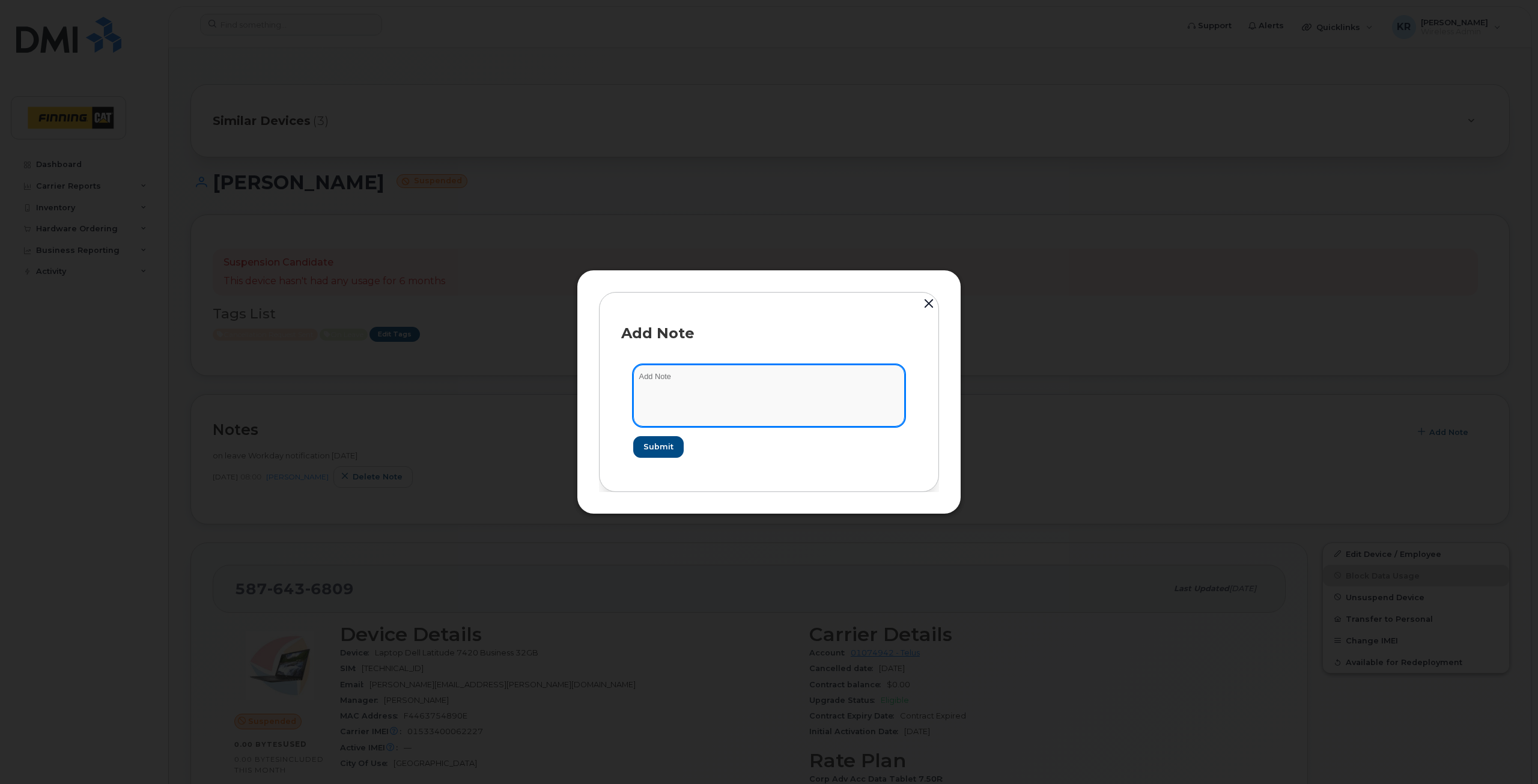
click at [694, 377] on textarea at bounding box center [769, 395] width 272 height 62
type textarea "cancellation request sent [DATE]"
click at [666, 447] on span "Submit" at bounding box center [658, 447] width 30 height 11
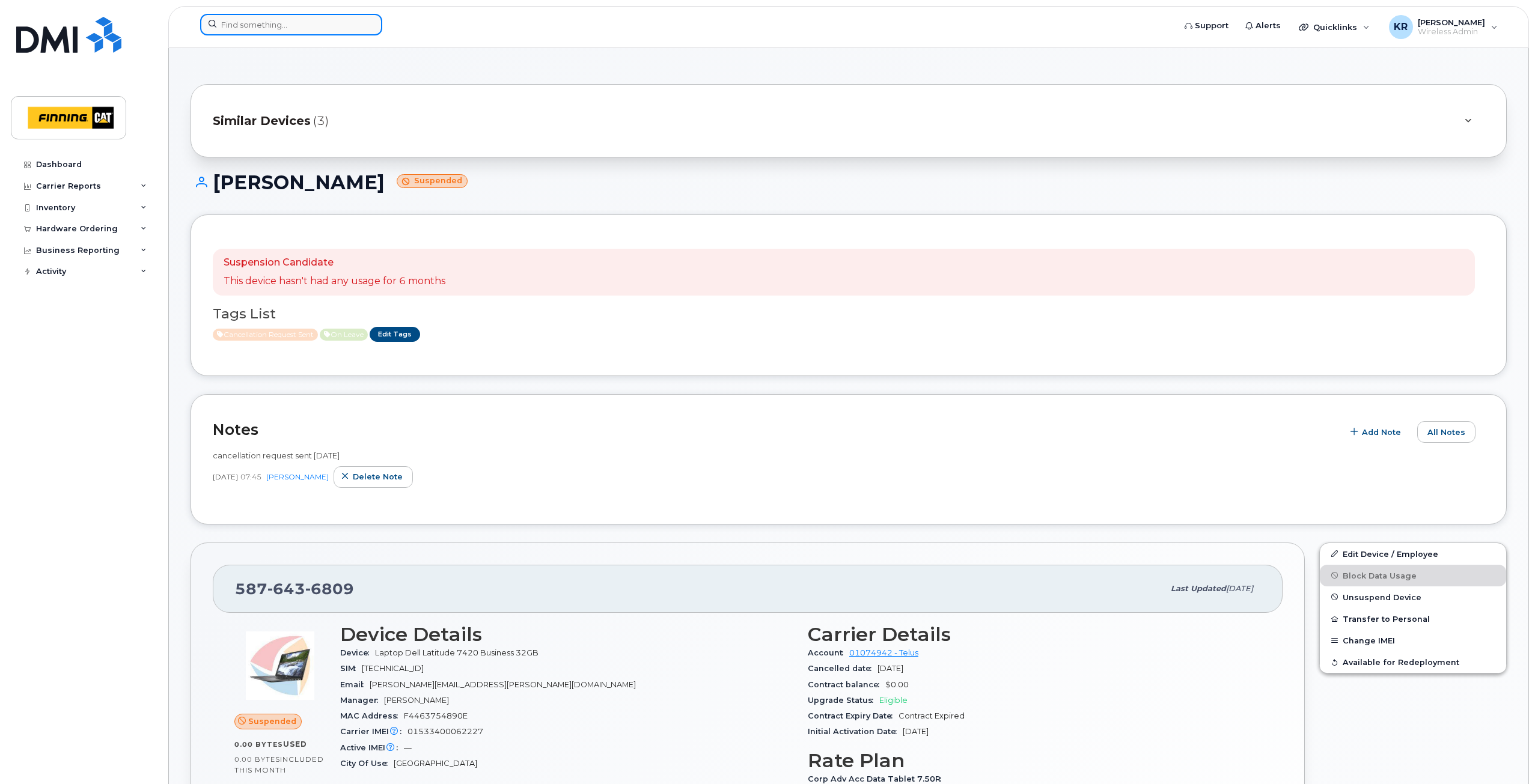
click at [245, 21] on input at bounding box center [291, 24] width 182 height 22
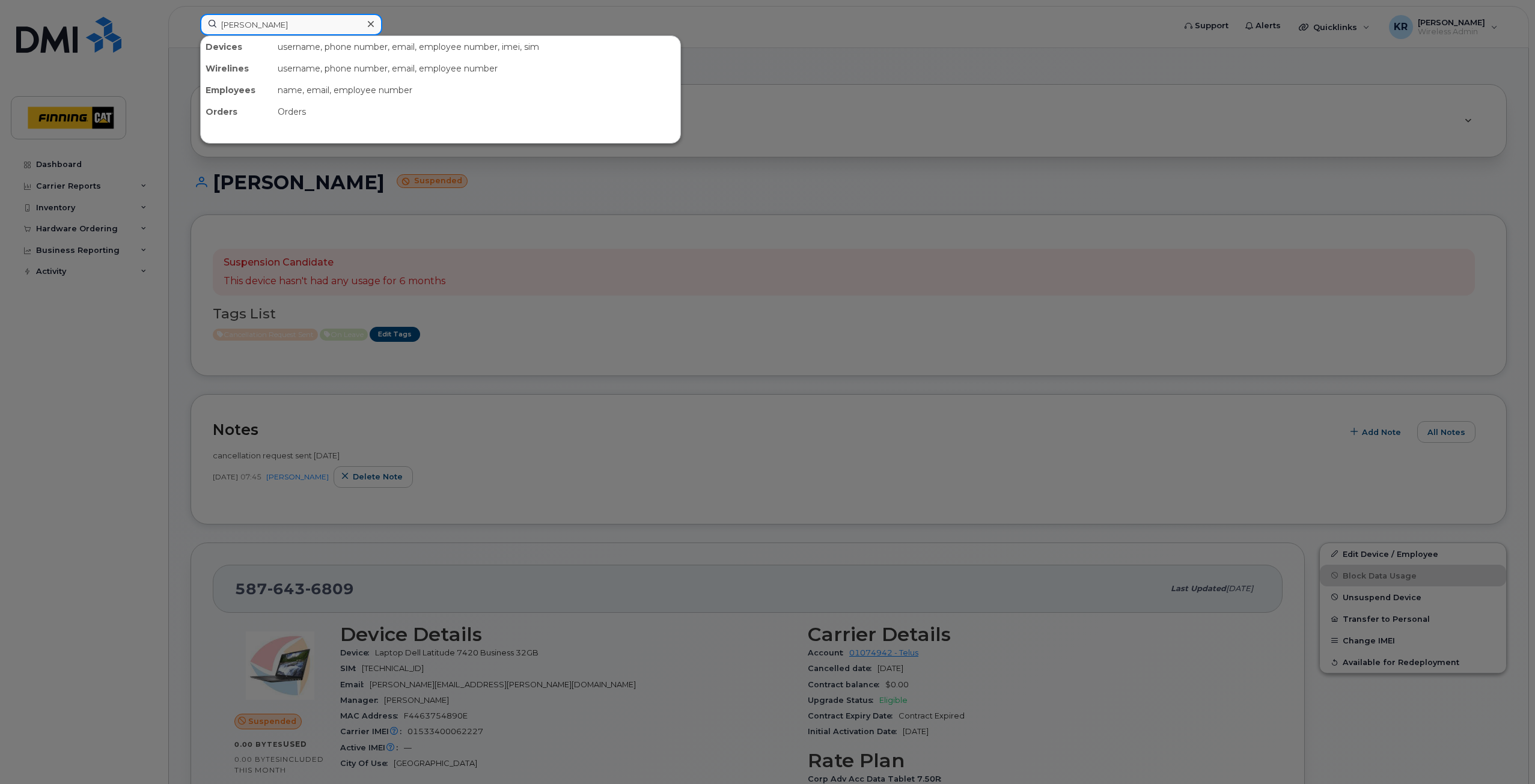
type input "trevor head"
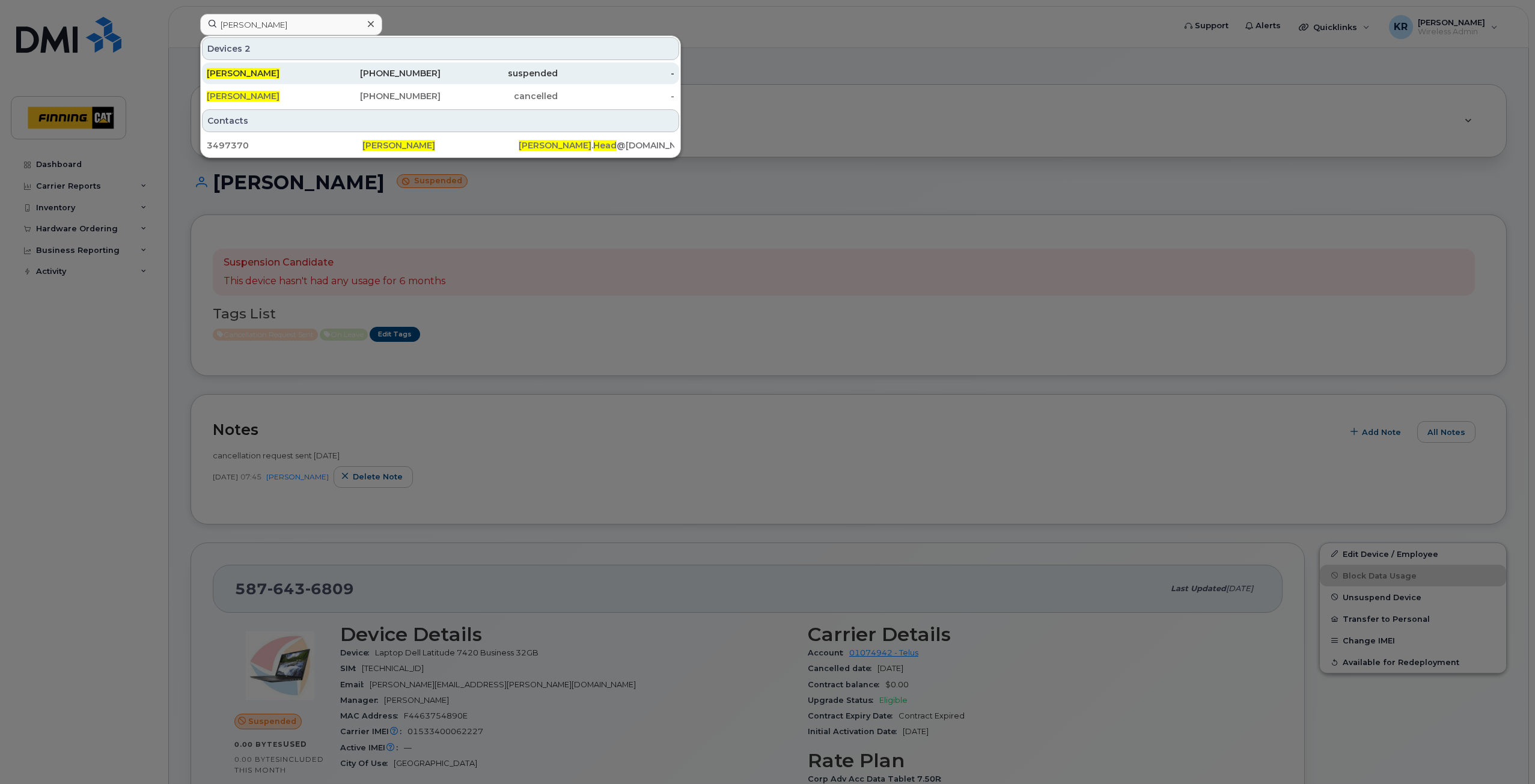
click at [410, 76] on div "780-499-6784" at bounding box center [382, 73] width 117 height 12
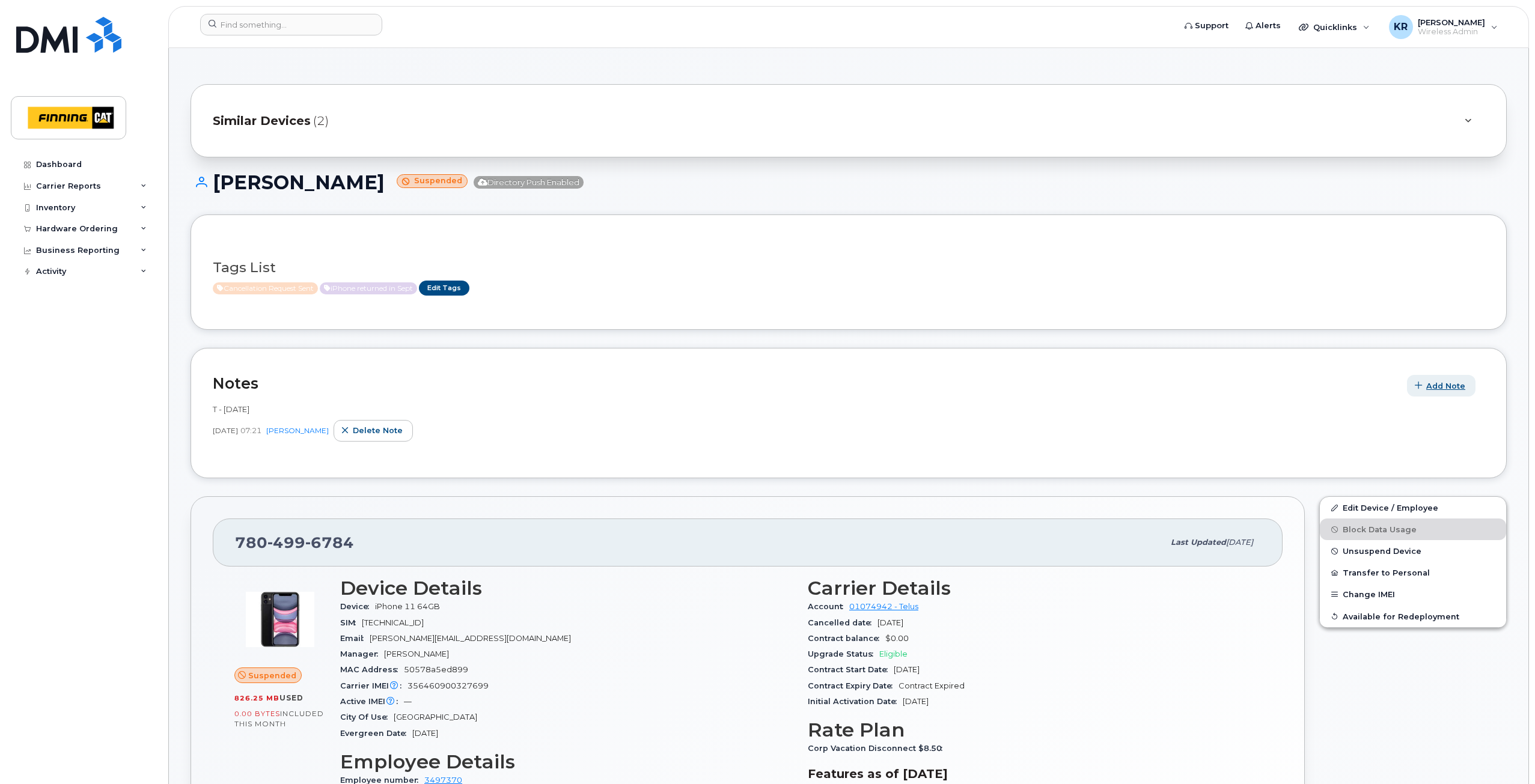
click at [1456, 386] on span "Add Note" at bounding box center [1446, 386] width 39 height 11
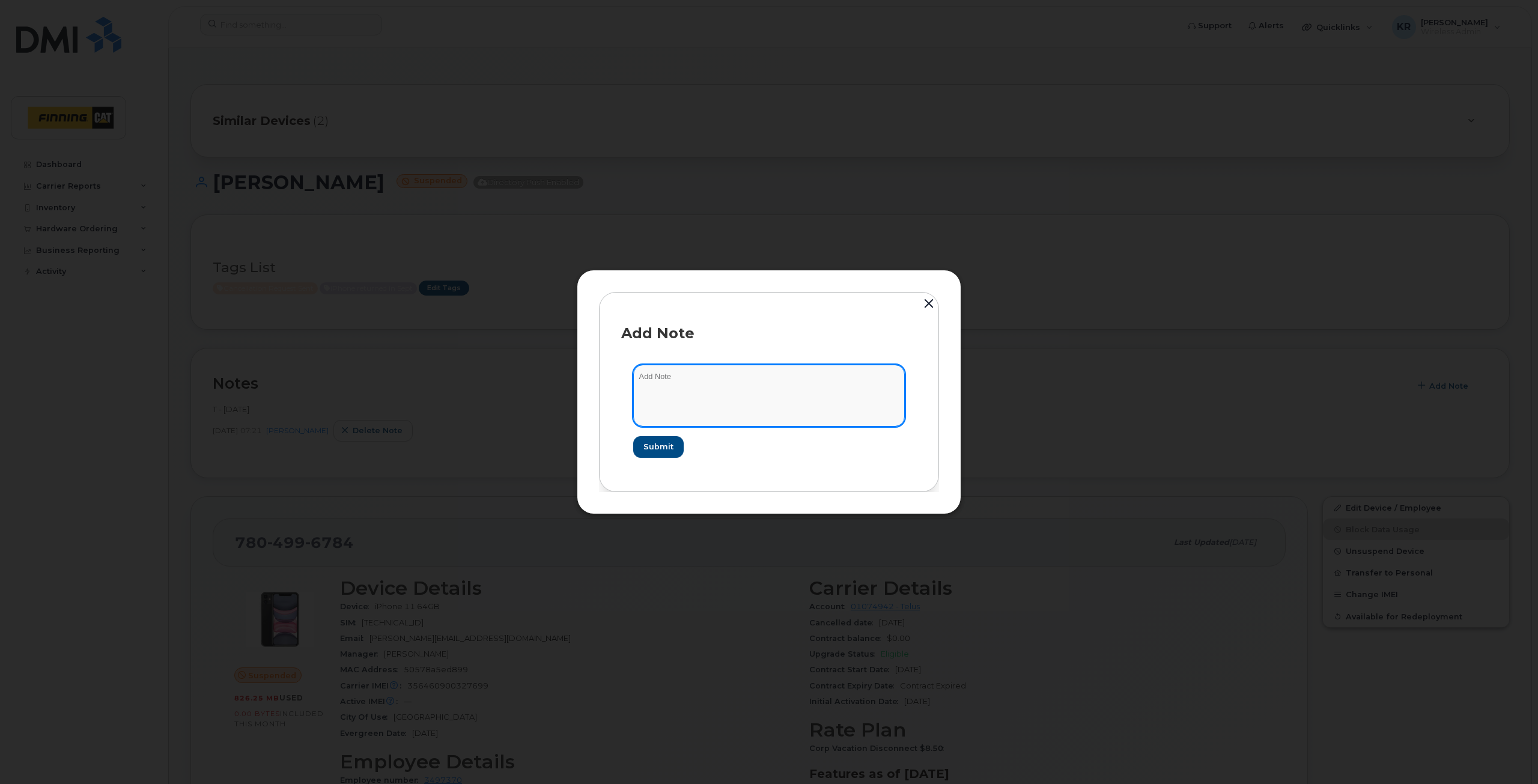
click at [673, 378] on textarea at bounding box center [769, 395] width 272 height 62
type textarea "cancellation request sent [DATE]"
click at [666, 444] on span "Submit" at bounding box center [658, 447] width 30 height 11
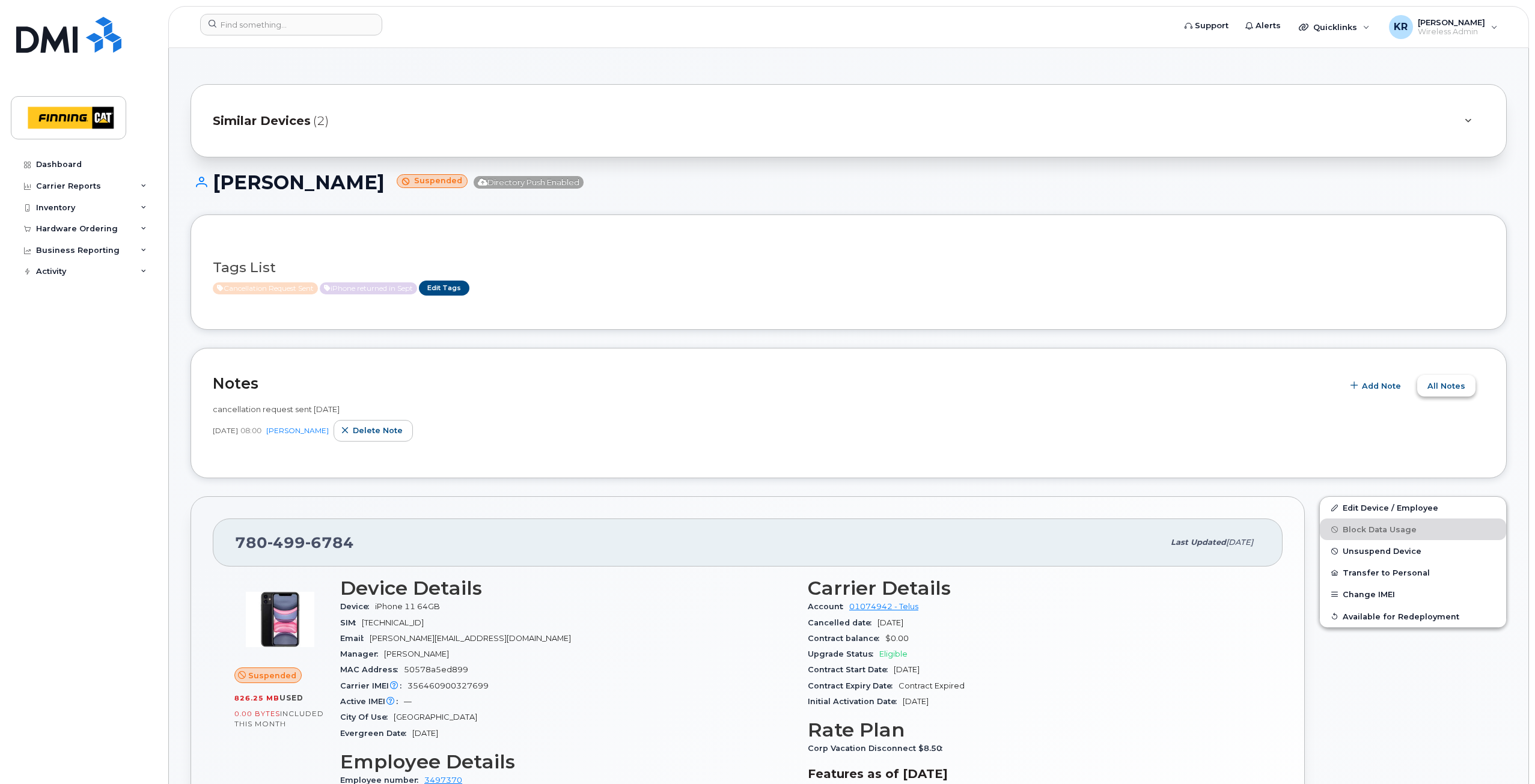
click at [1445, 385] on span "All Notes" at bounding box center [1446, 386] width 38 height 11
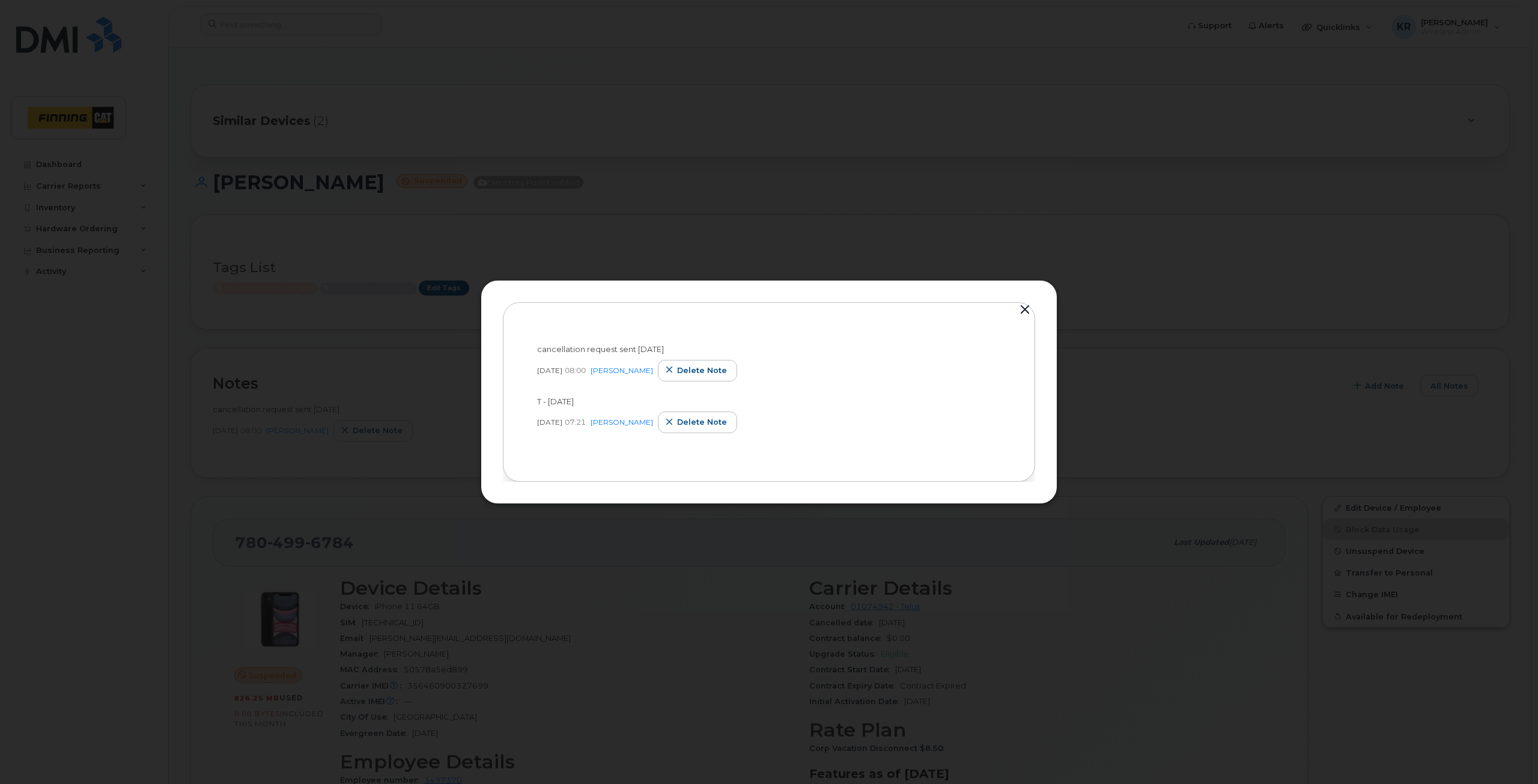
click at [1029, 304] on button "button" at bounding box center [1025, 309] width 18 height 17
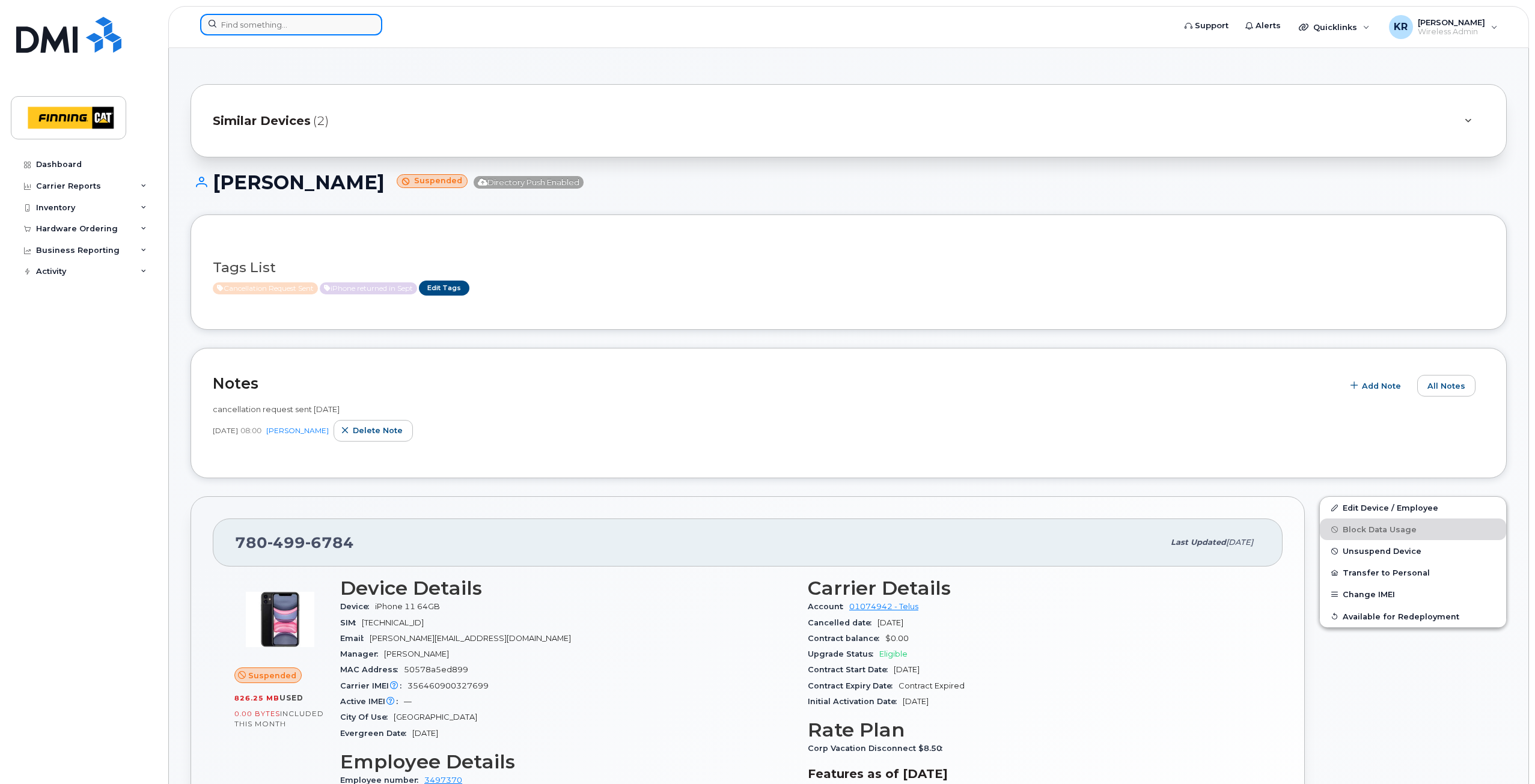
click at [265, 28] on input at bounding box center [291, 24] width 182 height 22
